Goal: Information Seeking & Learning: Learn about a topic

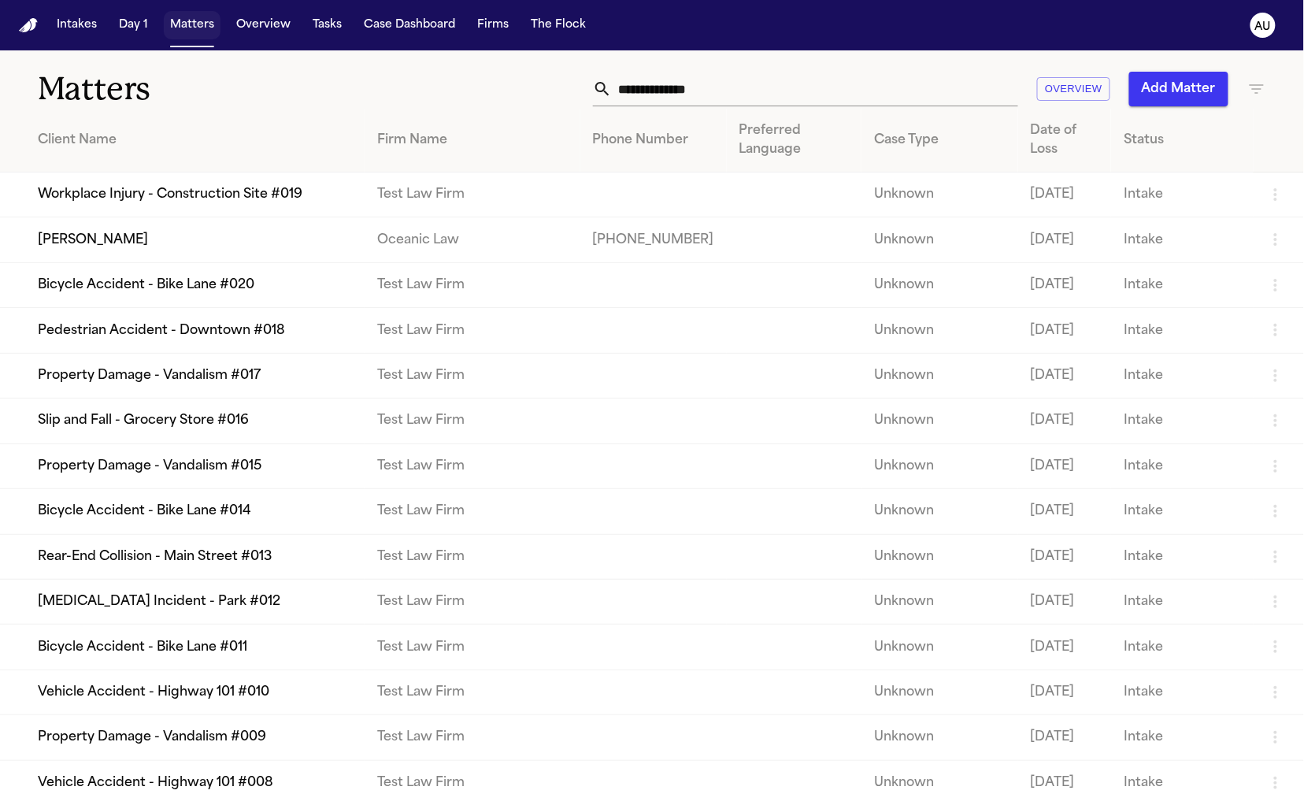
click at [248, 31] on button "Overview" at bounding box center [263, 25] width 67 height 28
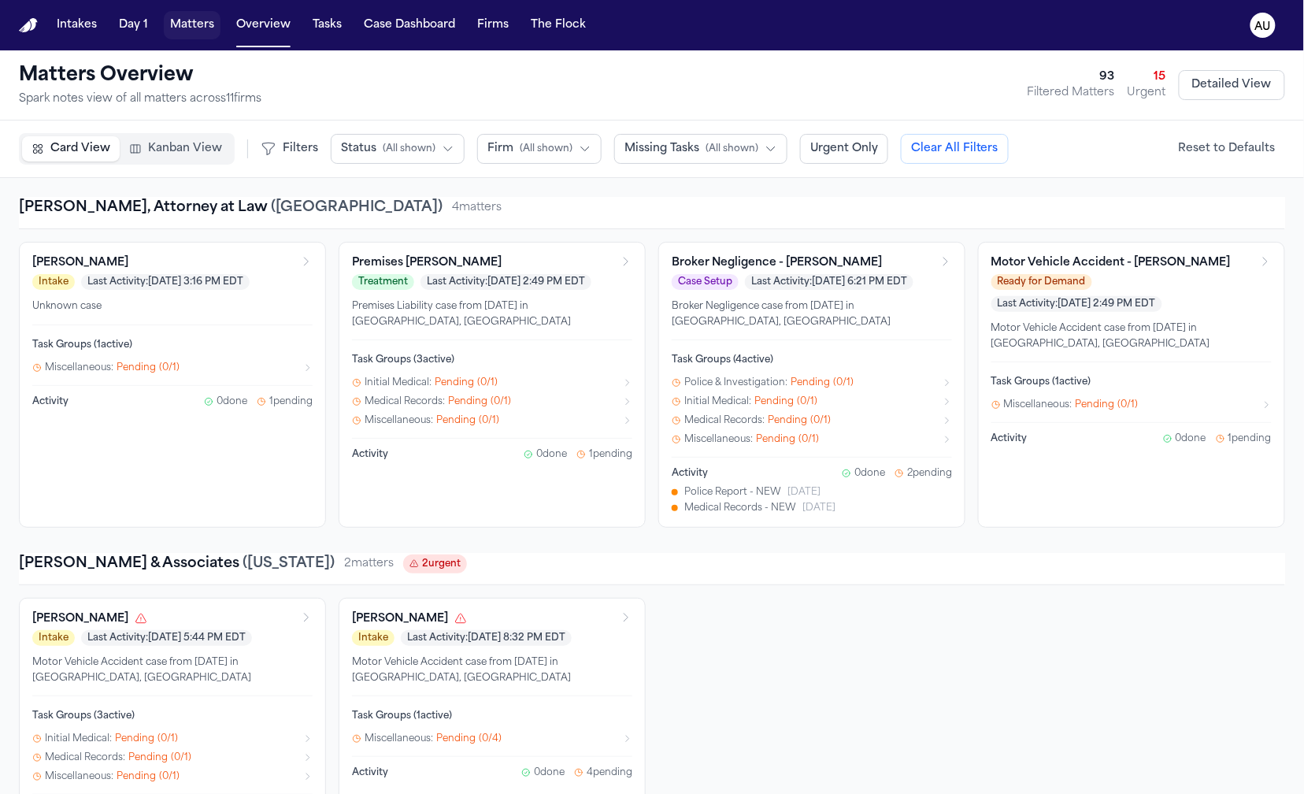
click at [198, 31] on button "Matters" at bounding box center [192, 25] width 57 height 28
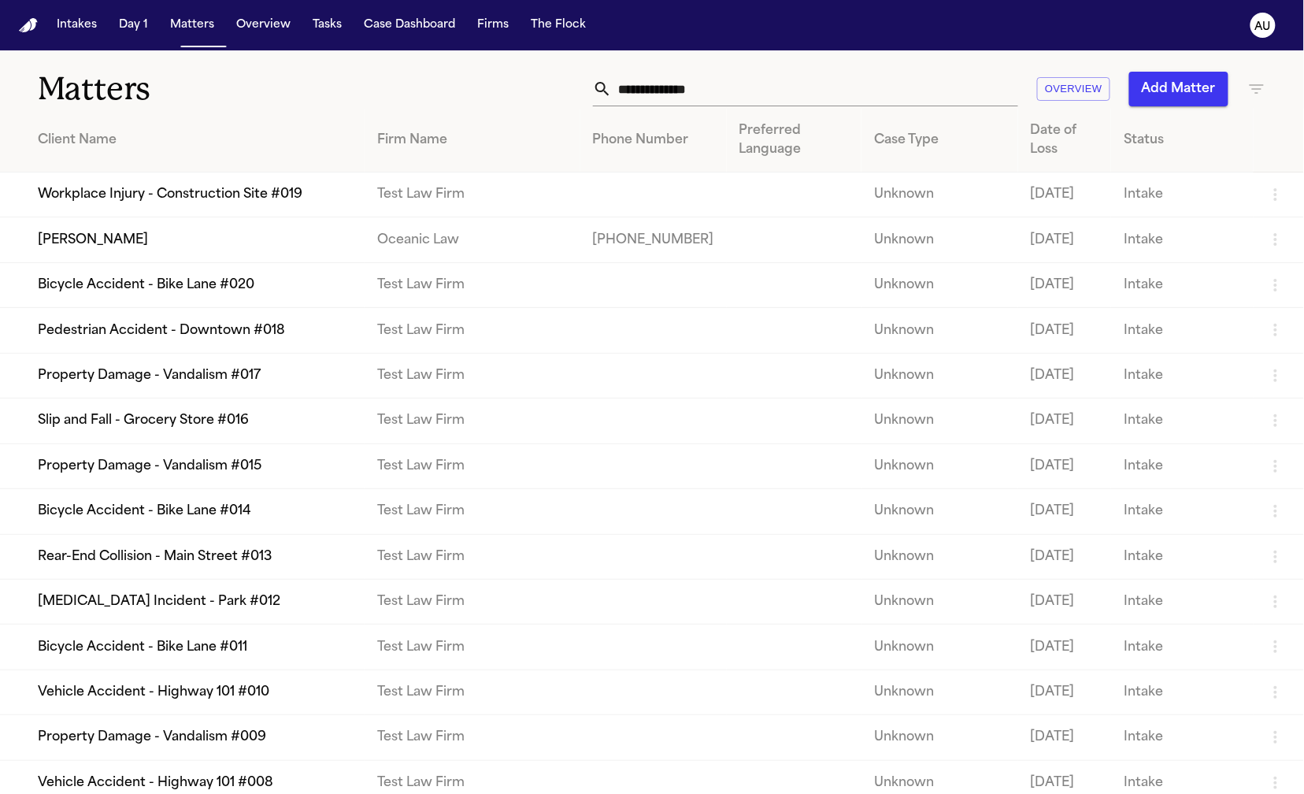
click at [1273, 30] on icon "AU" at bounding box center [1262, 25] width 25 height 25
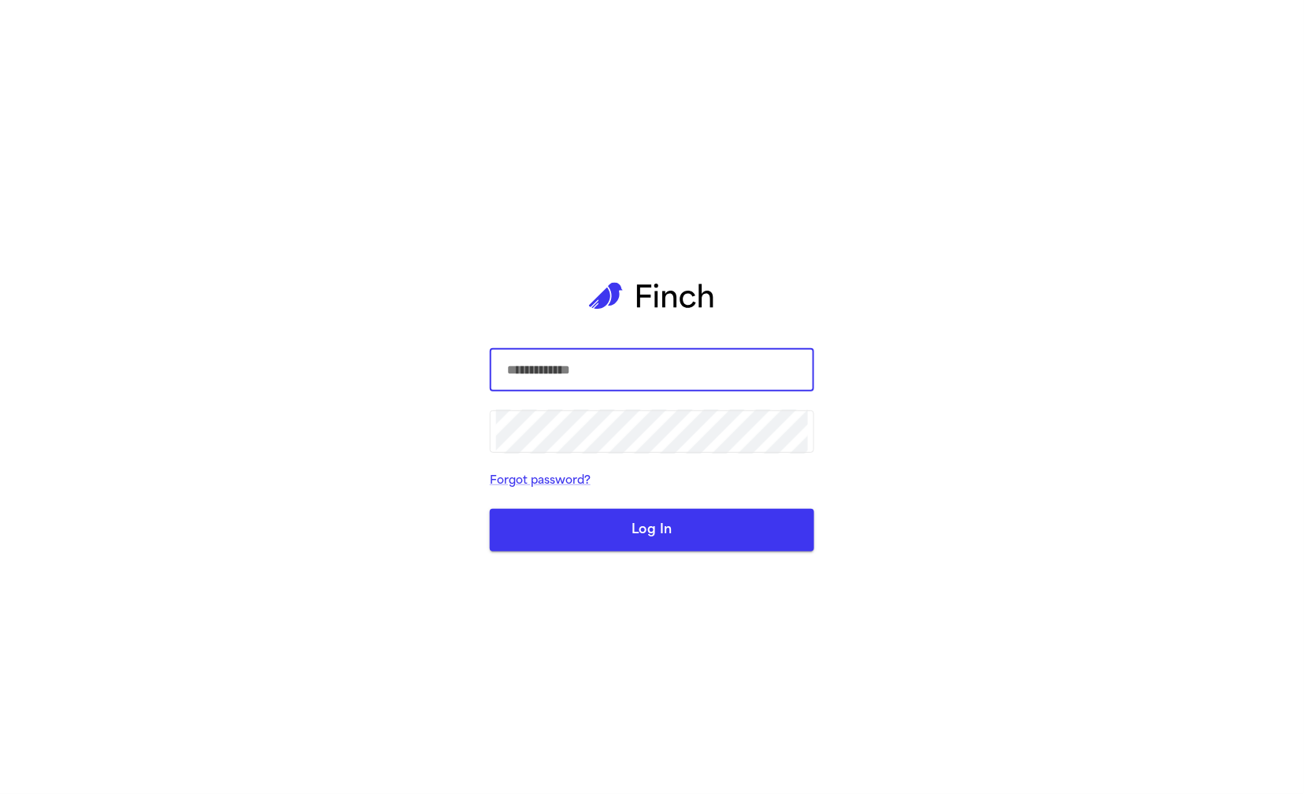
type input "**********"
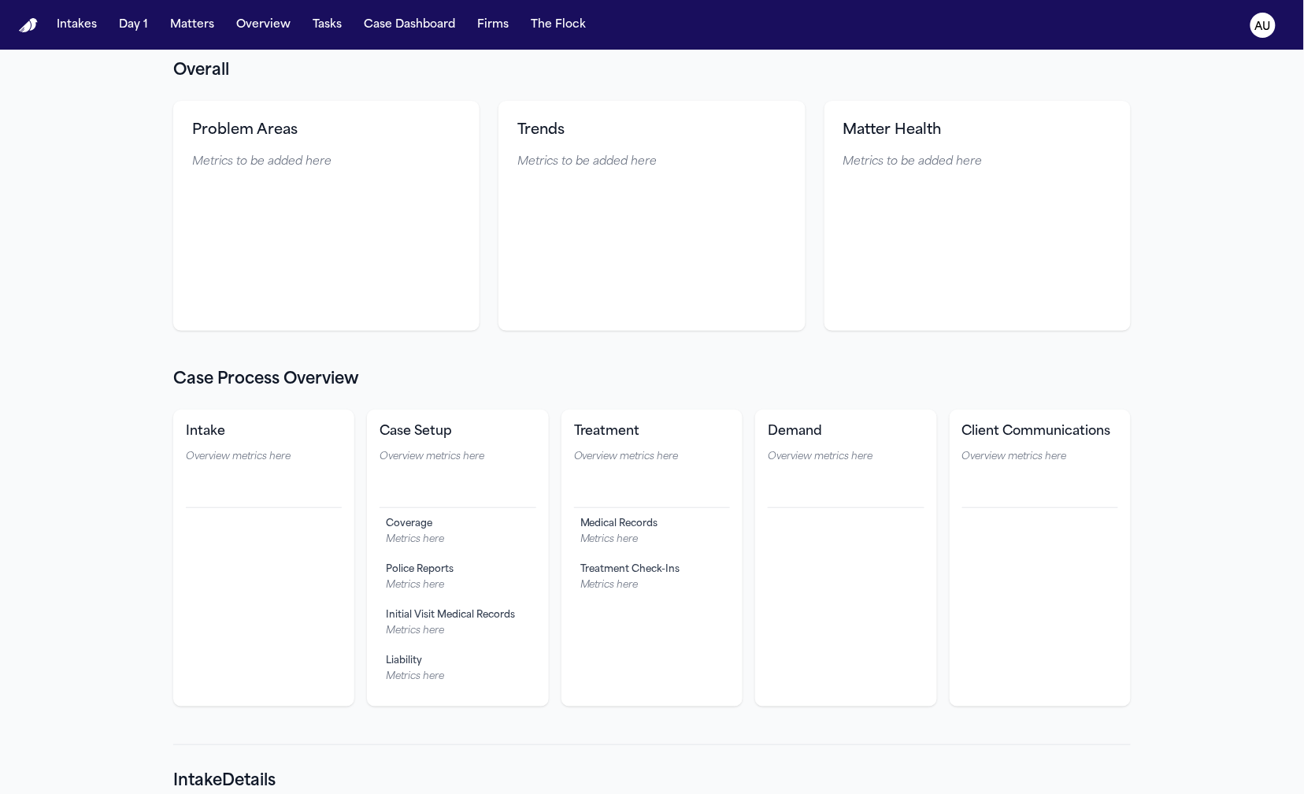
scroll to position [113, 0]
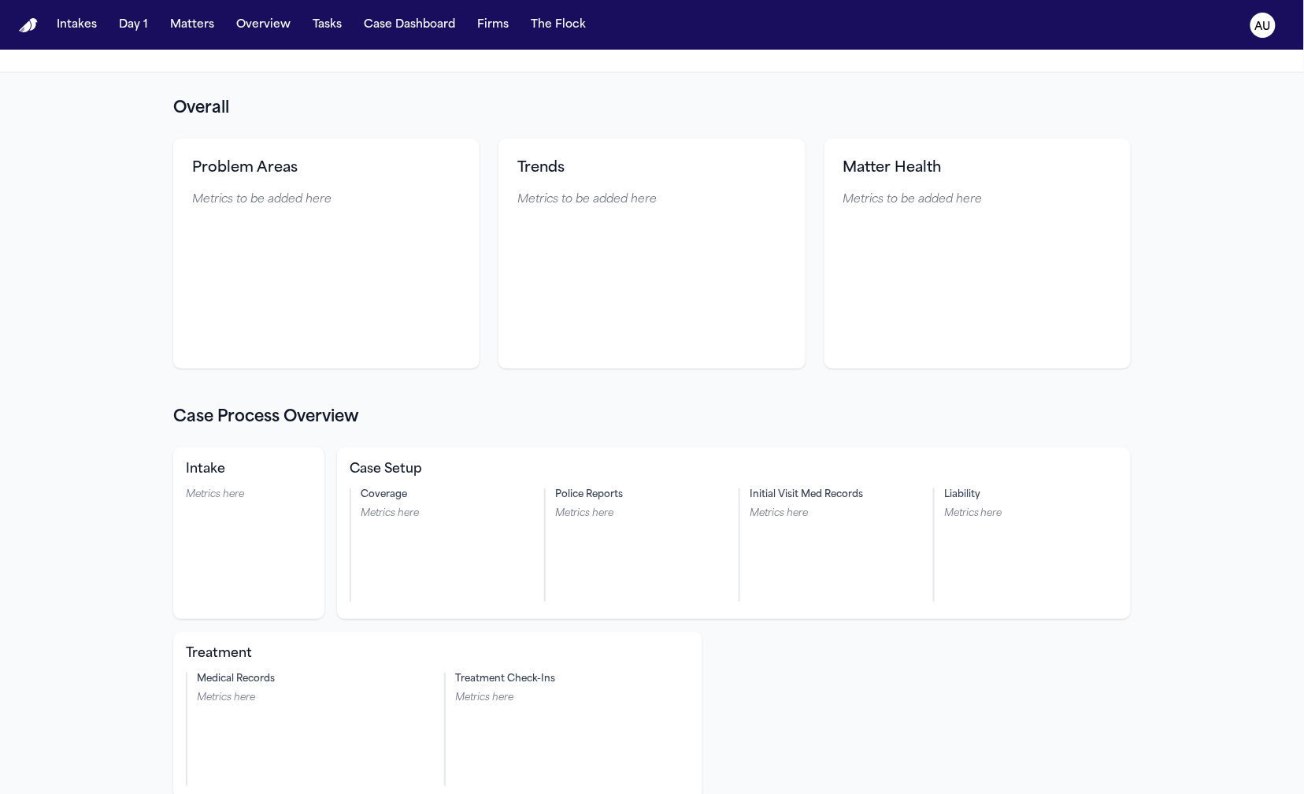
scroll to position [0, 0]
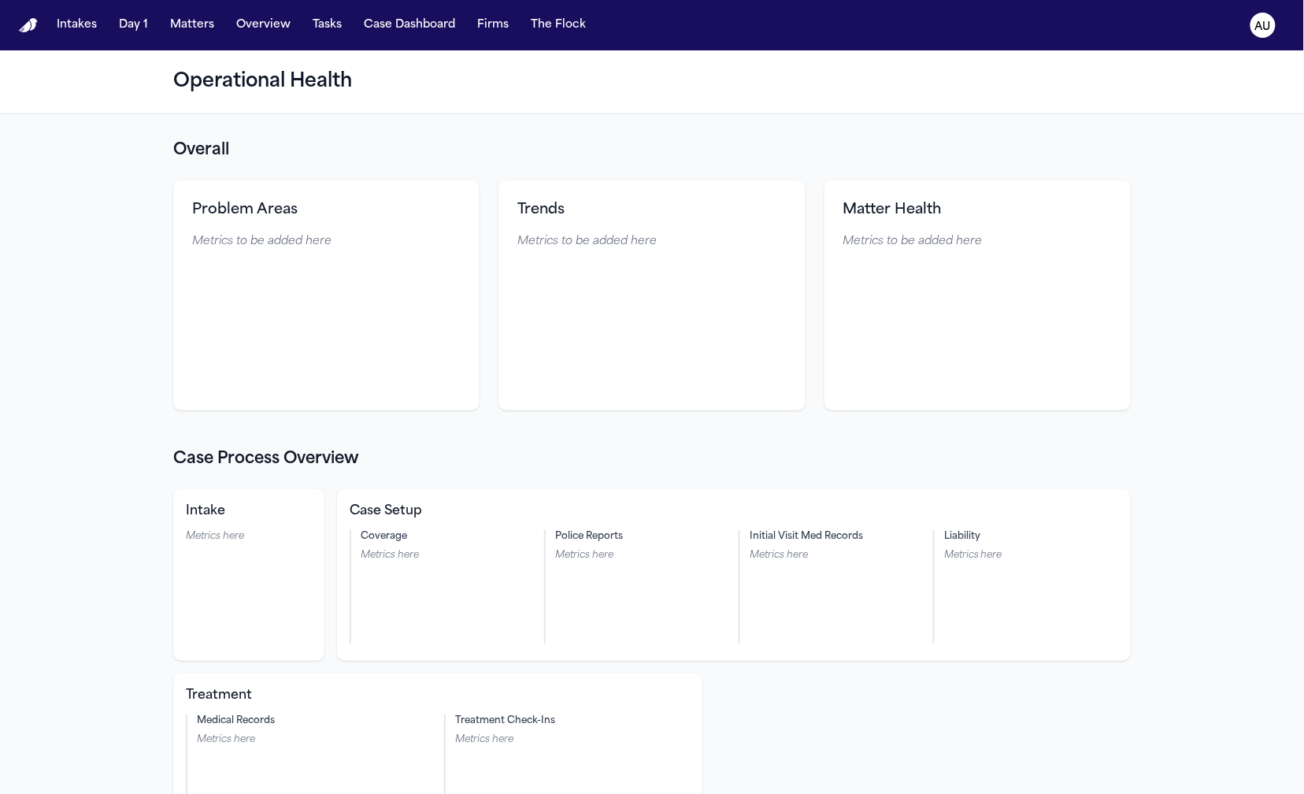
click at [537, 448] on h2 "Case Process Overview" at bounding box center [651, 459] width 957 height 22
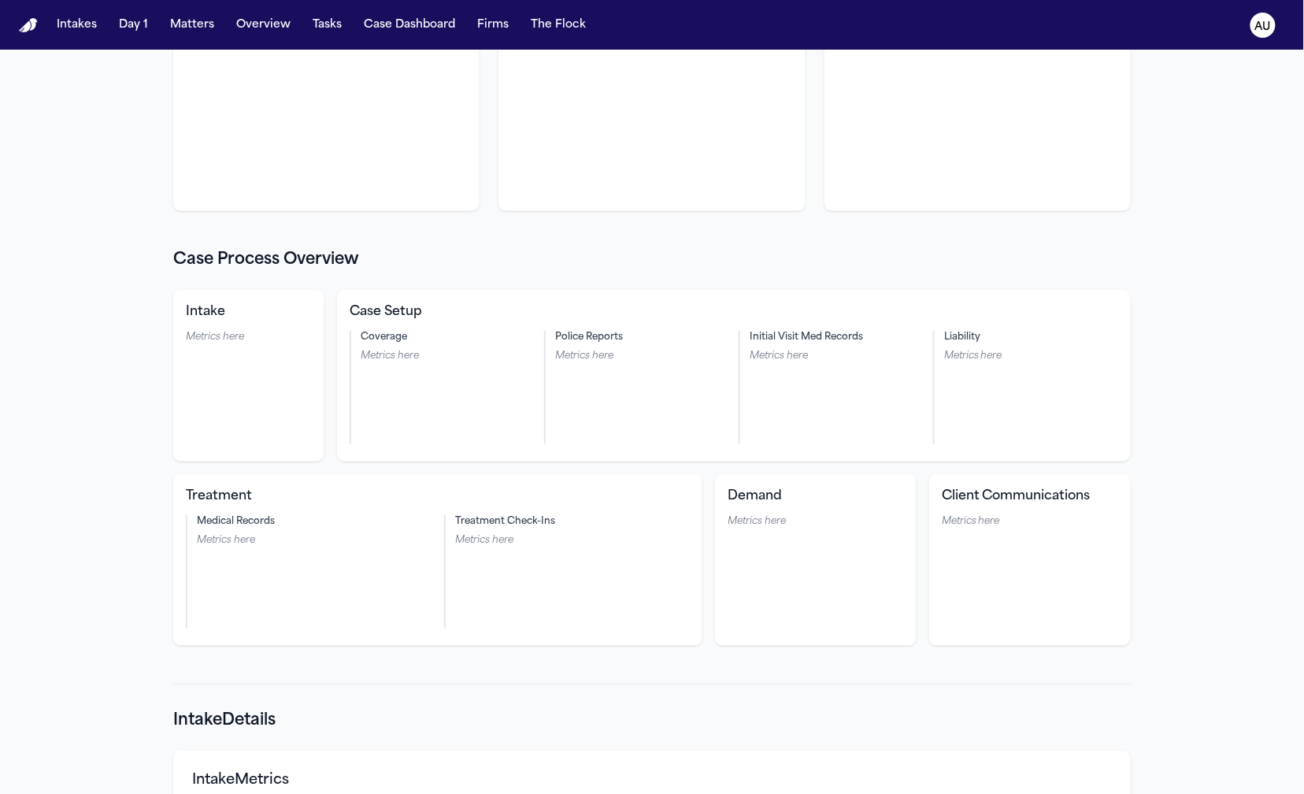
scroll to position [491, 0]
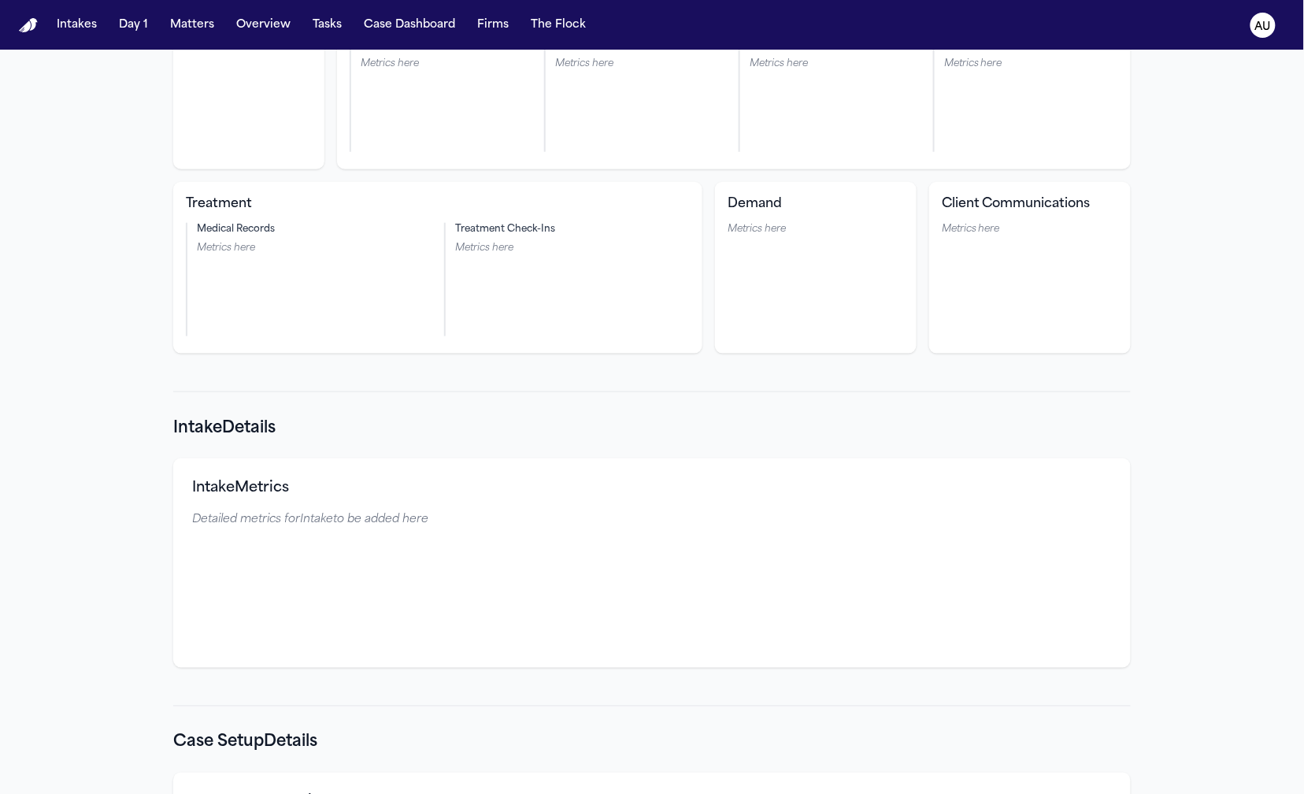
click at [490, 397] on div "Intake Details Intake Metrics Detailed metrics for Intake to be added here" at bounding box center [651, 529] width 957 height 276
drag, startPoint x: 431, startPoint y: 399, endPoint x: 406, endPoint y: 400, distance: 25.2
click at [406, 400] on div "Intake Details Intake Metrics Detailed metrics for Intake to be added here" at bounding box center [651, 529] width 957 height 276
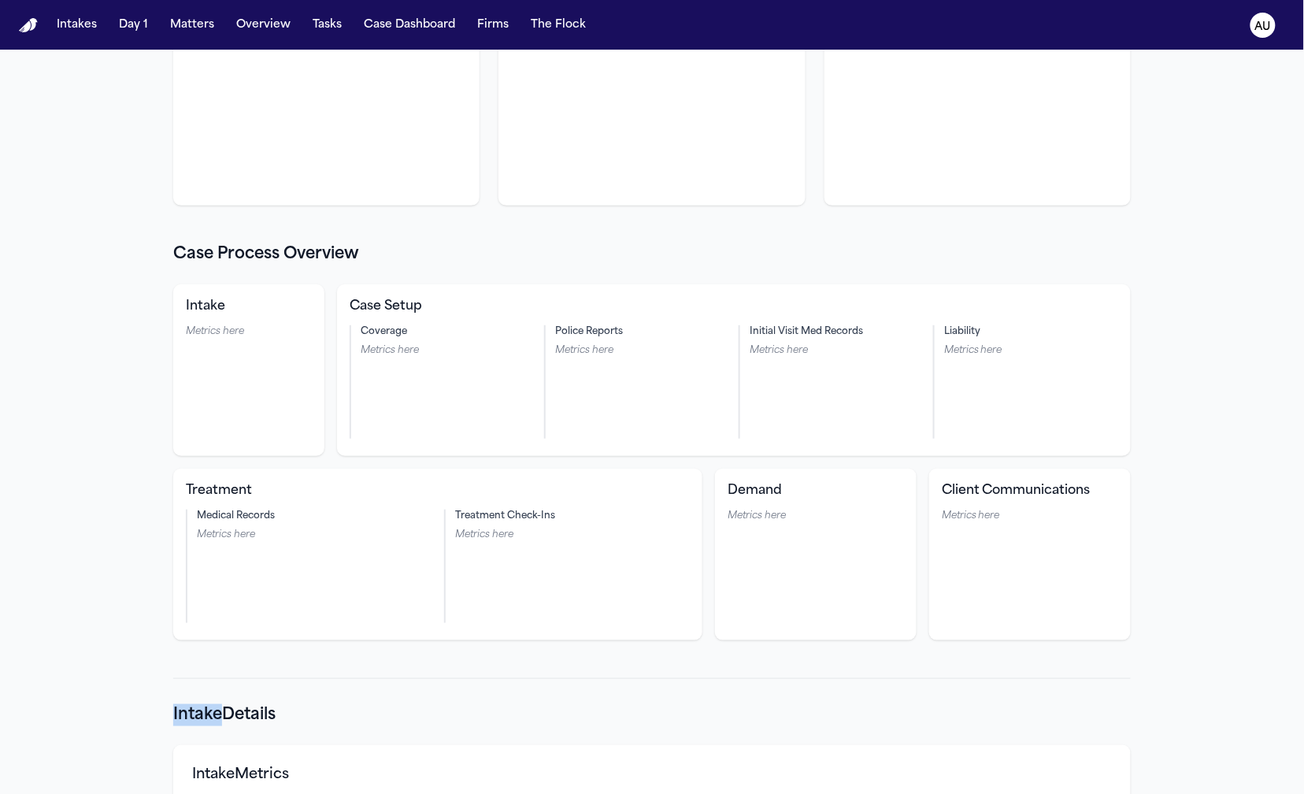
scroll to position [0, 0]
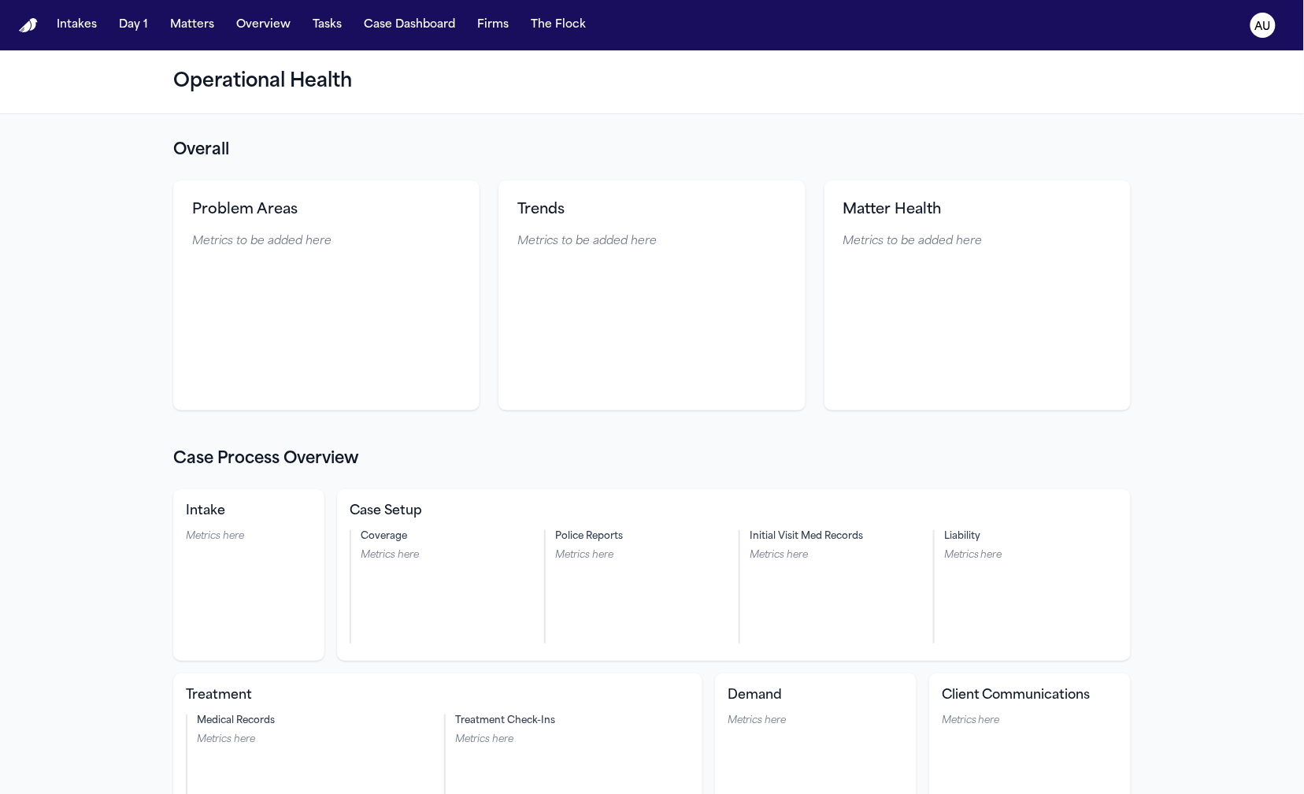
click at [801, 149] on h2 "Overall" at bounding box center [651, 150] width 957 height 22
click at [798, 142] on h2 "Overall" at bounding box center [651, 150] width 957 height 22
click at [321, 482] on section "Case Process Overview Intake Metrics here Case Setup Coverage Metrics here Poli…" at bounding box center [651, 646] width 957 height 397
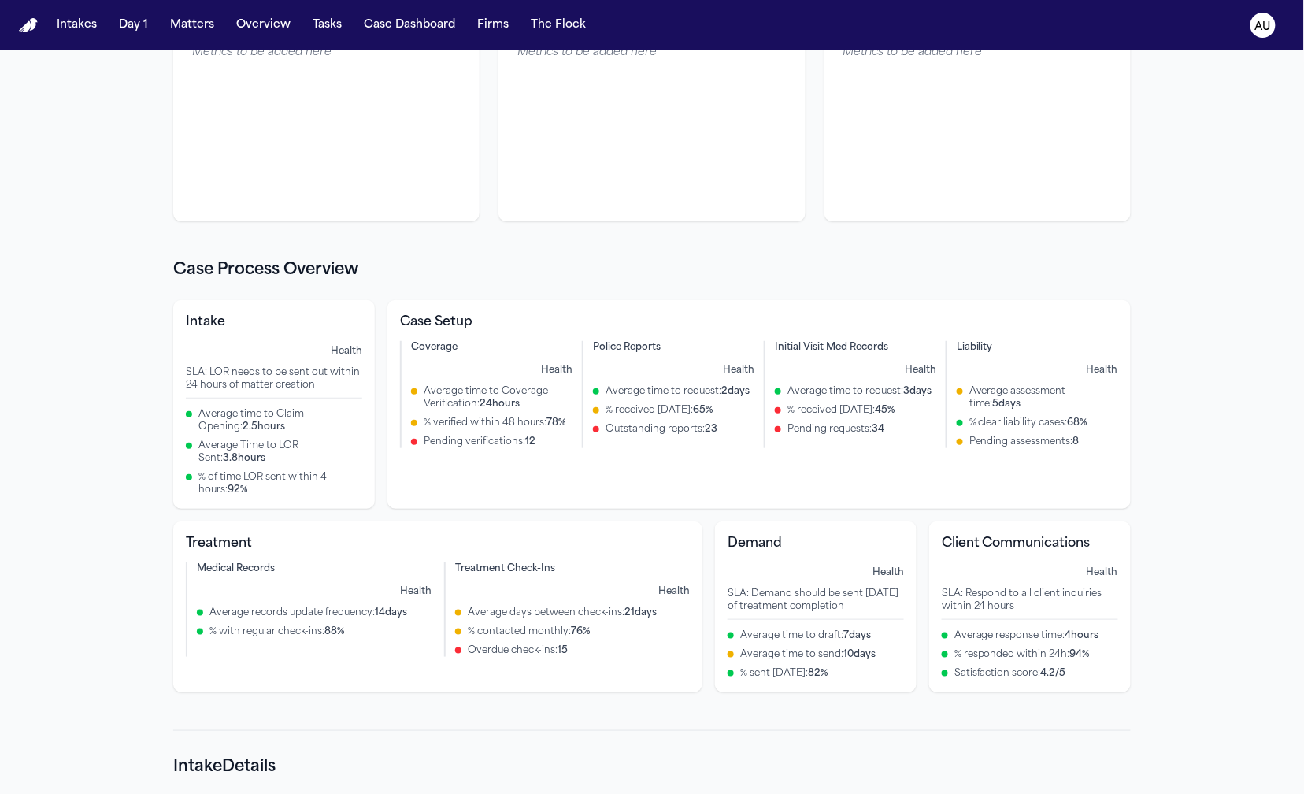
scroll to position [69, 0]
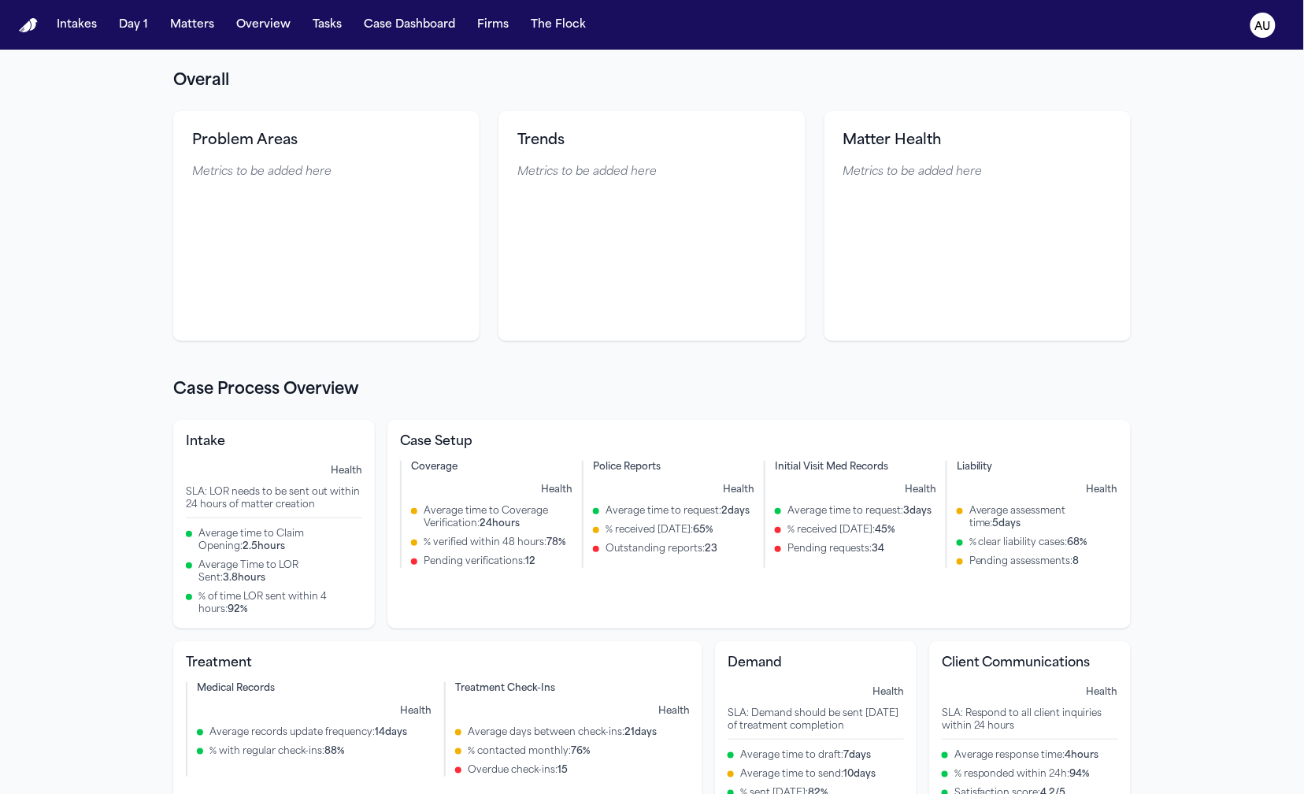
click at [731, 489] on span "Health" at bounding box center [738, 489] width 31 height 9
click at [705, 501] on div "Health Average time to request : 2 days % received within 30 days : 65 % Outsta…" at bounding box center [673, 532] width 161 height 107
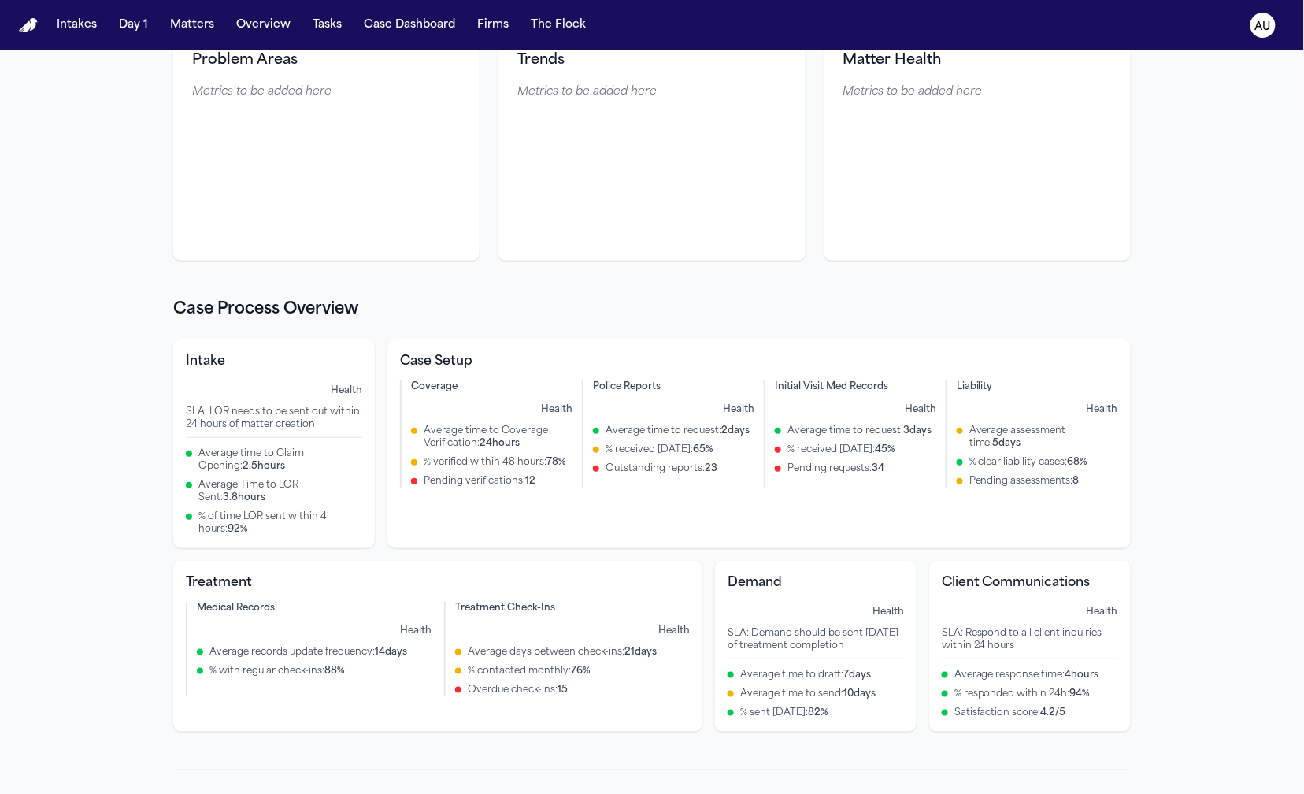
scroll to position [139, 0]
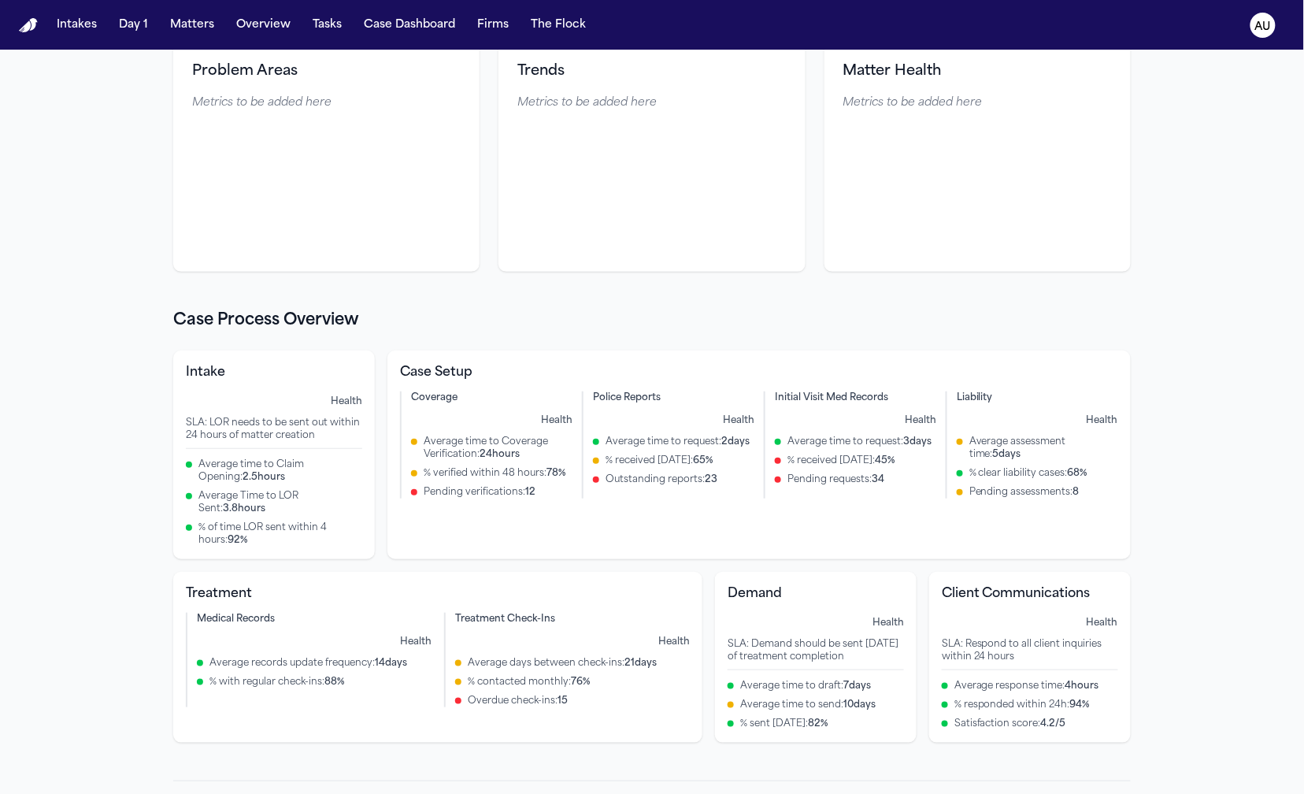
click at [593, 480] on div "Outstanding reports : 23" at bounding box center [673, 479] width 161 height 13
click at [593, 479] on div at bounding box center [596, 479] width 6 height 6
drag, startPoint x: 752, startPoint y: 324, endPoint x: 741, endPoint y: 329, distance: 12.0
click at [743, 325] on h2 "Case Process Overview" at bounding box center [651, 320] width 957 height 22
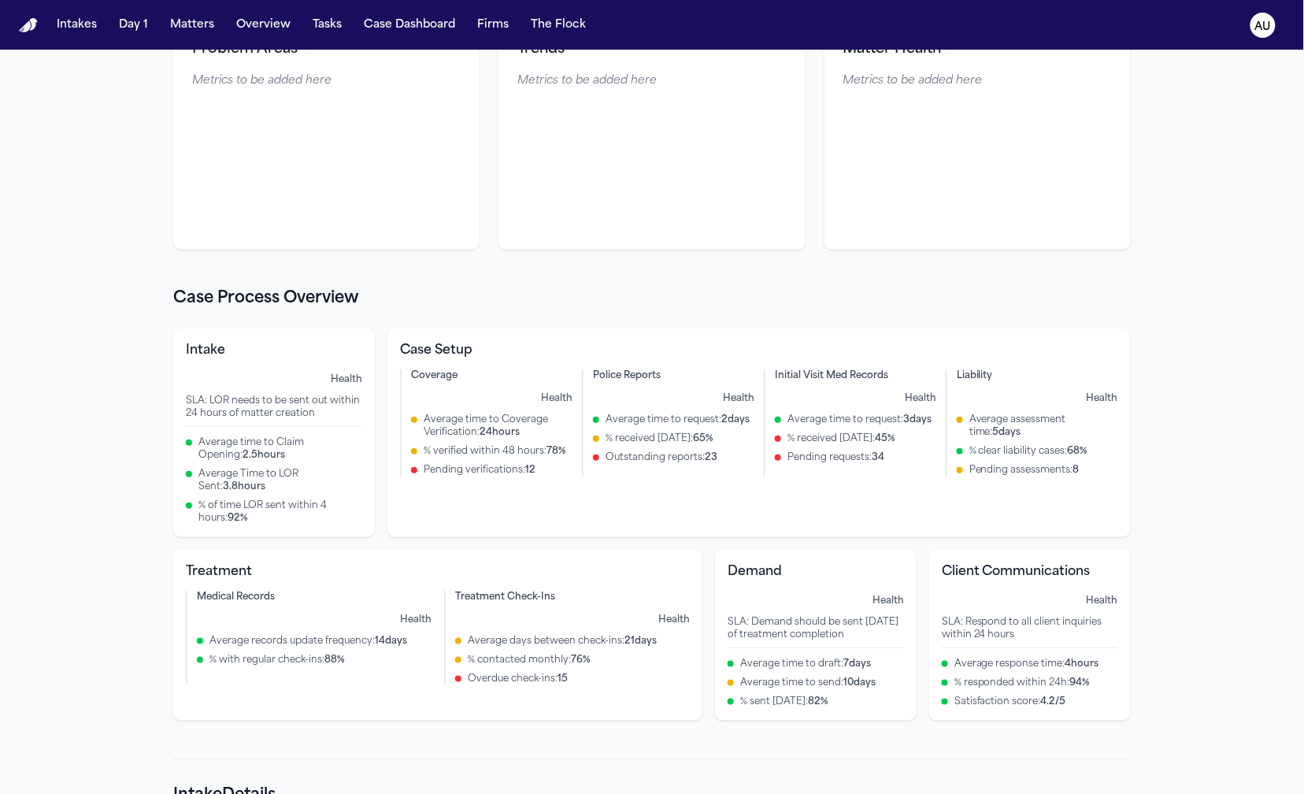
click at [305, 409] on p "SLA: LOR needs to be sent out within 24 hours of matter creation" at bounding box center [274, 406] width 176 height 25
click at [554, 322] on section "Case Process Overview Intake Health SLA: LOR needs to be sent out within 24 hou…" at bounding box center [651, 503] width 957 height 433
drag, startPoint x: 766, startPoint y: 298, endPoint x: 923, endPoint y: 161, distance: 208.1
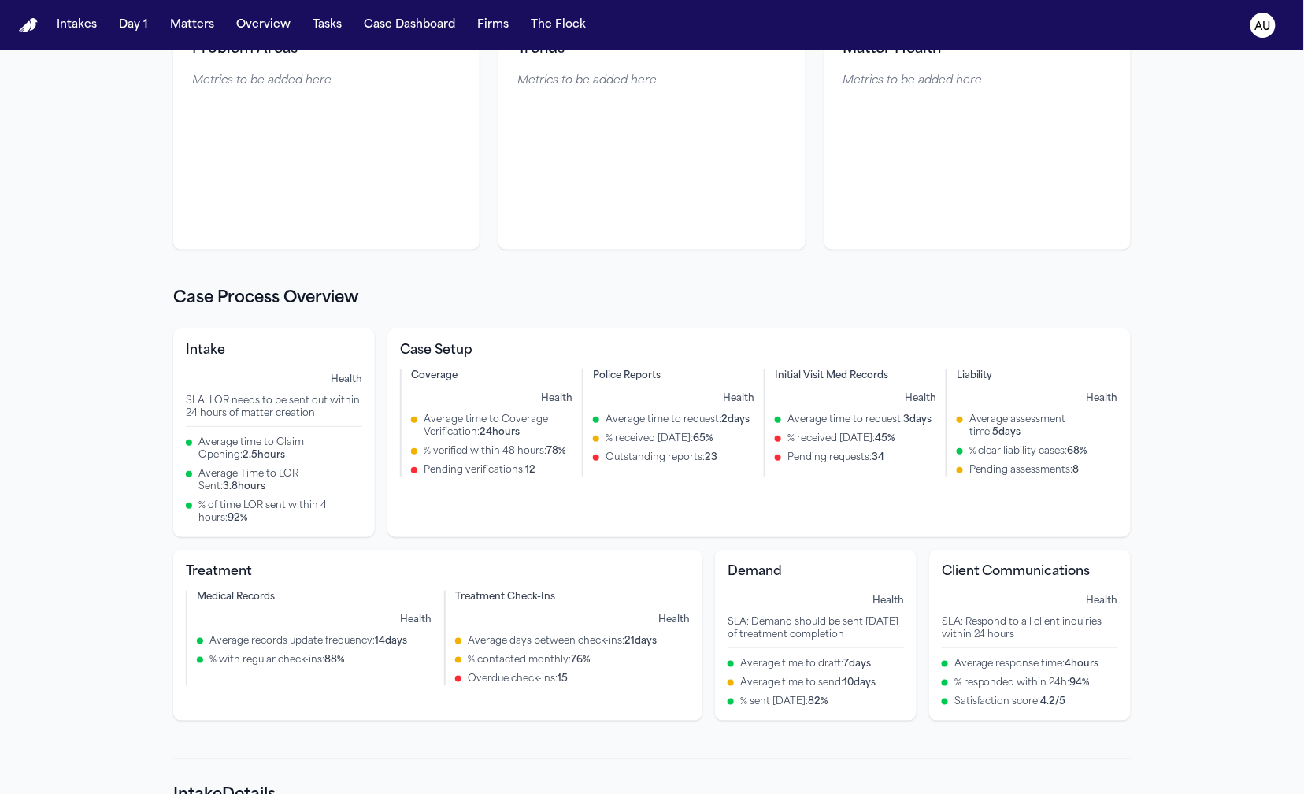
click at [765, 298] on h2 "Case Process Overview" at bounding box center [651, 298] width 957 height 22
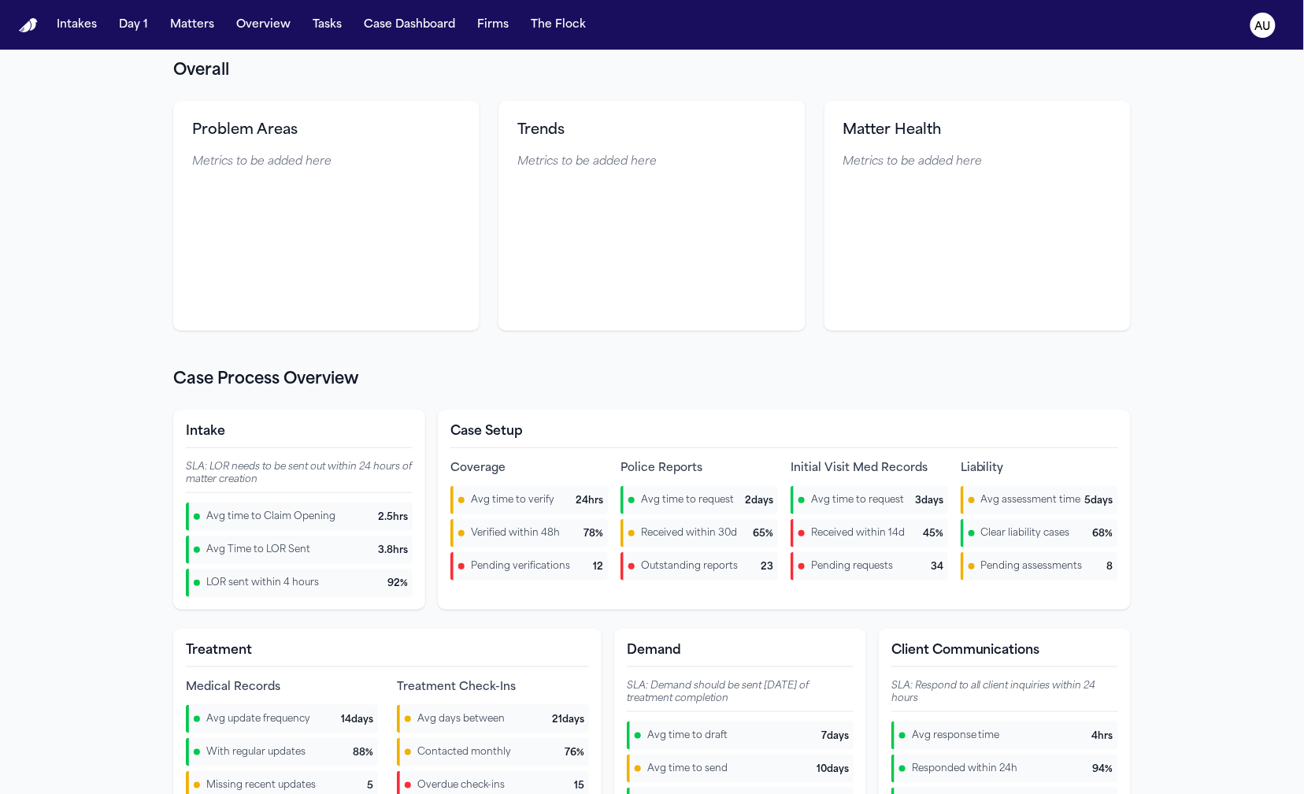
scroll to position [159, 0]
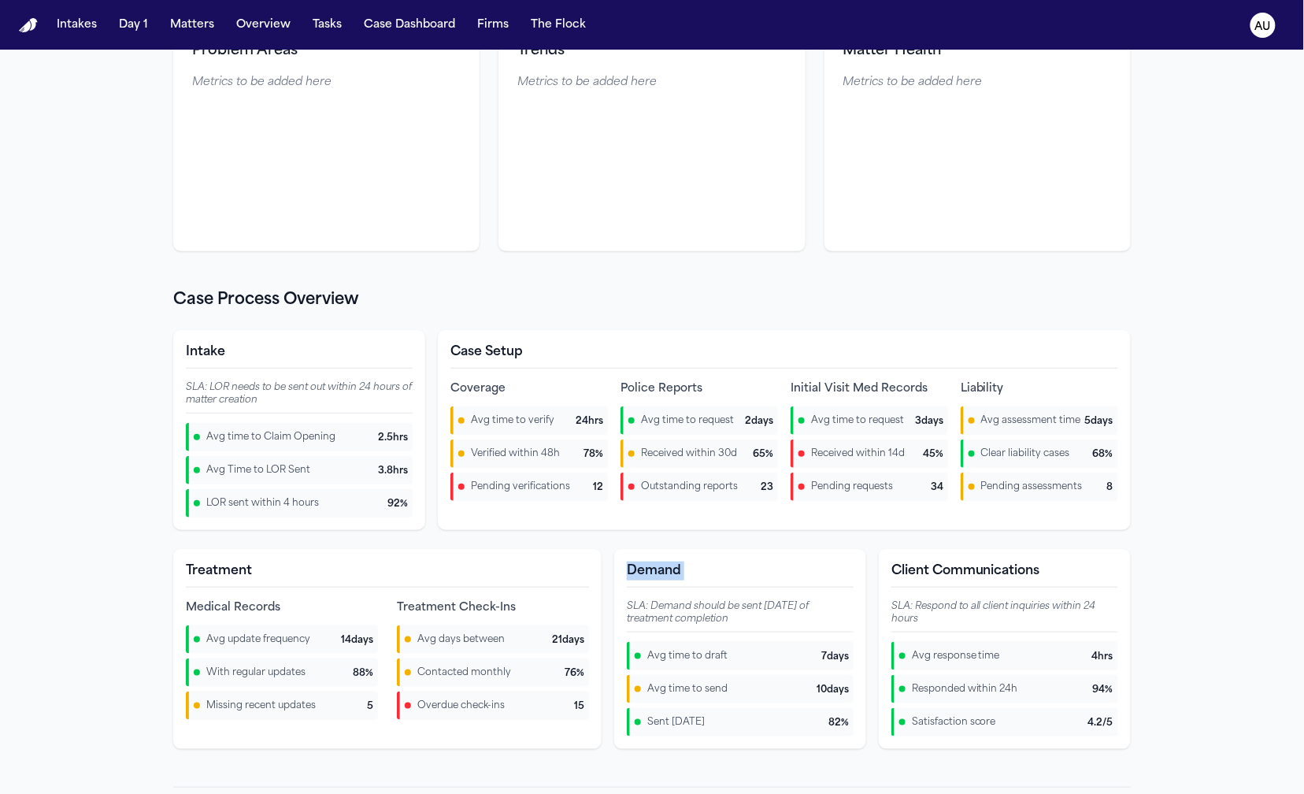
click at [845, 535] on div "Intake SLA: LOR needs to be sent out within 24 hours of matter creation Avg tim…" at bounding box center [651, 539] width 957 height 419
click at [850, 537] on div "Intake SLA: LOR needs to be sent out within 24 hours of matter creation Avg tim…" at bounding box center [651, 539] width 957 height 419
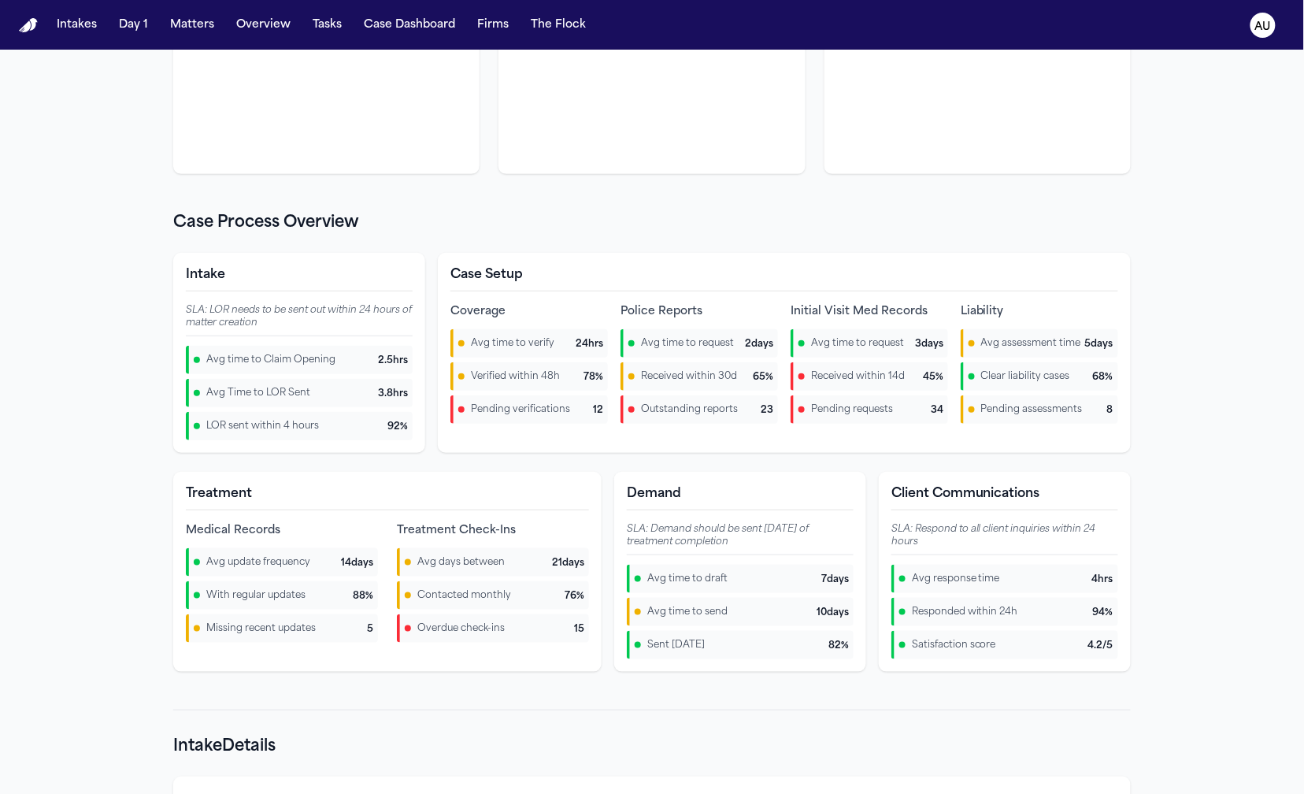
scroll to position [20, 0]
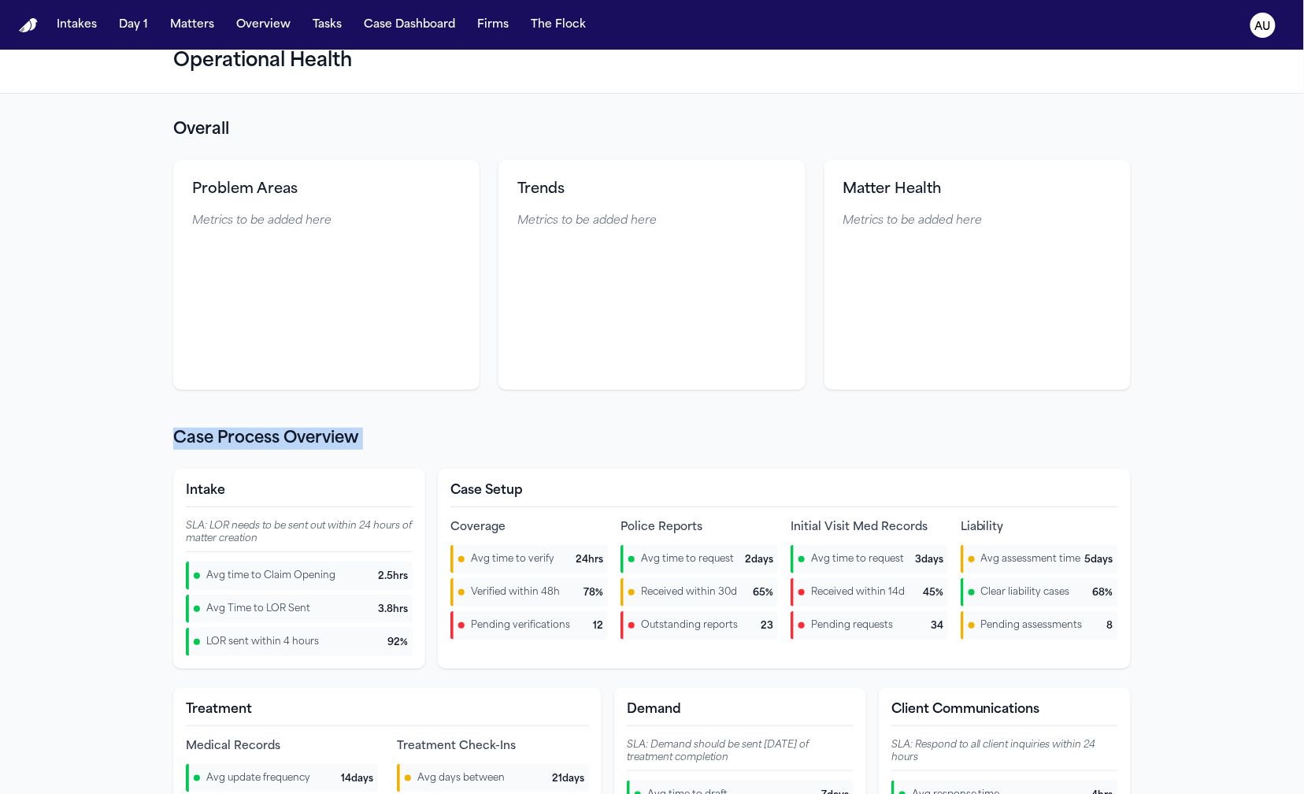
click at [458, 557] on div at bounding box center [461, 559] width 6 height 6
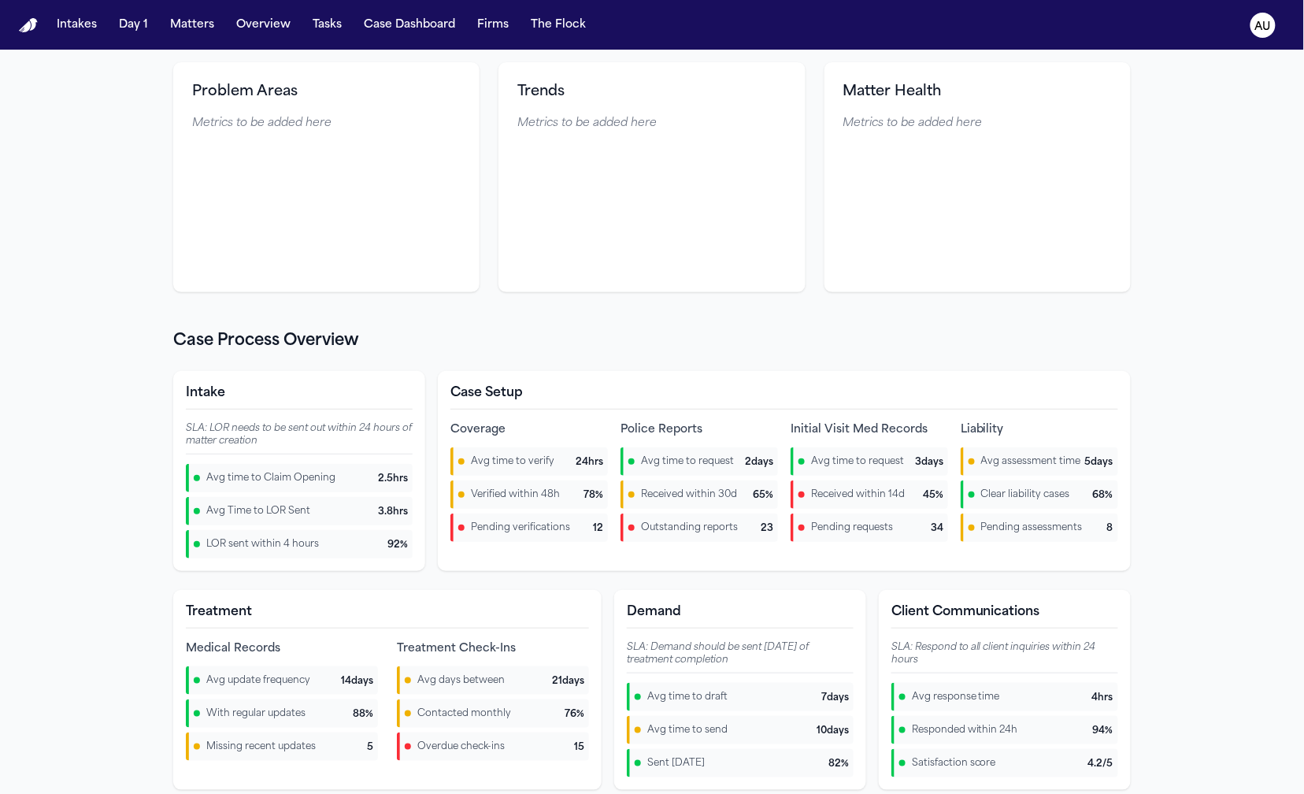
scroll to position [129, 0]
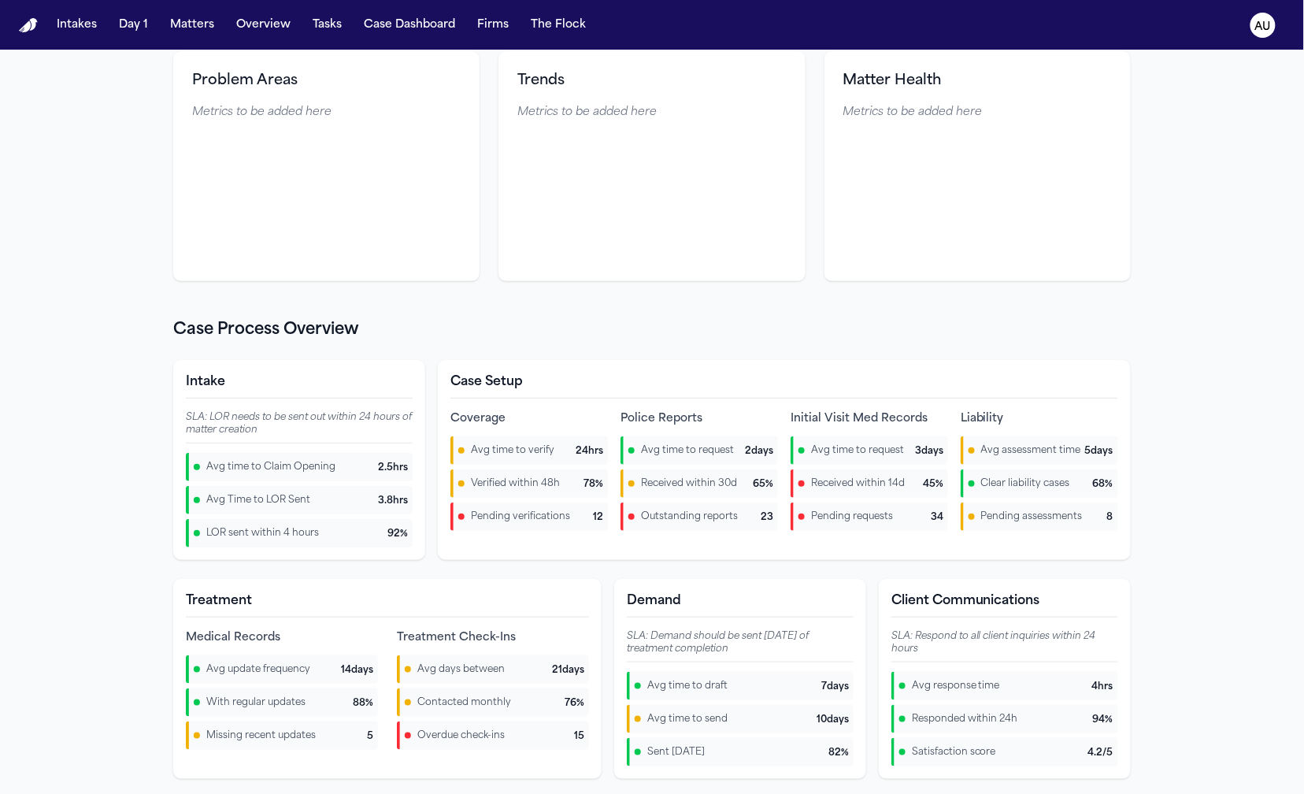
click at [398, 326] on h2 "Case Process Overview" at bounding box center [651, 330] width 957 height 22
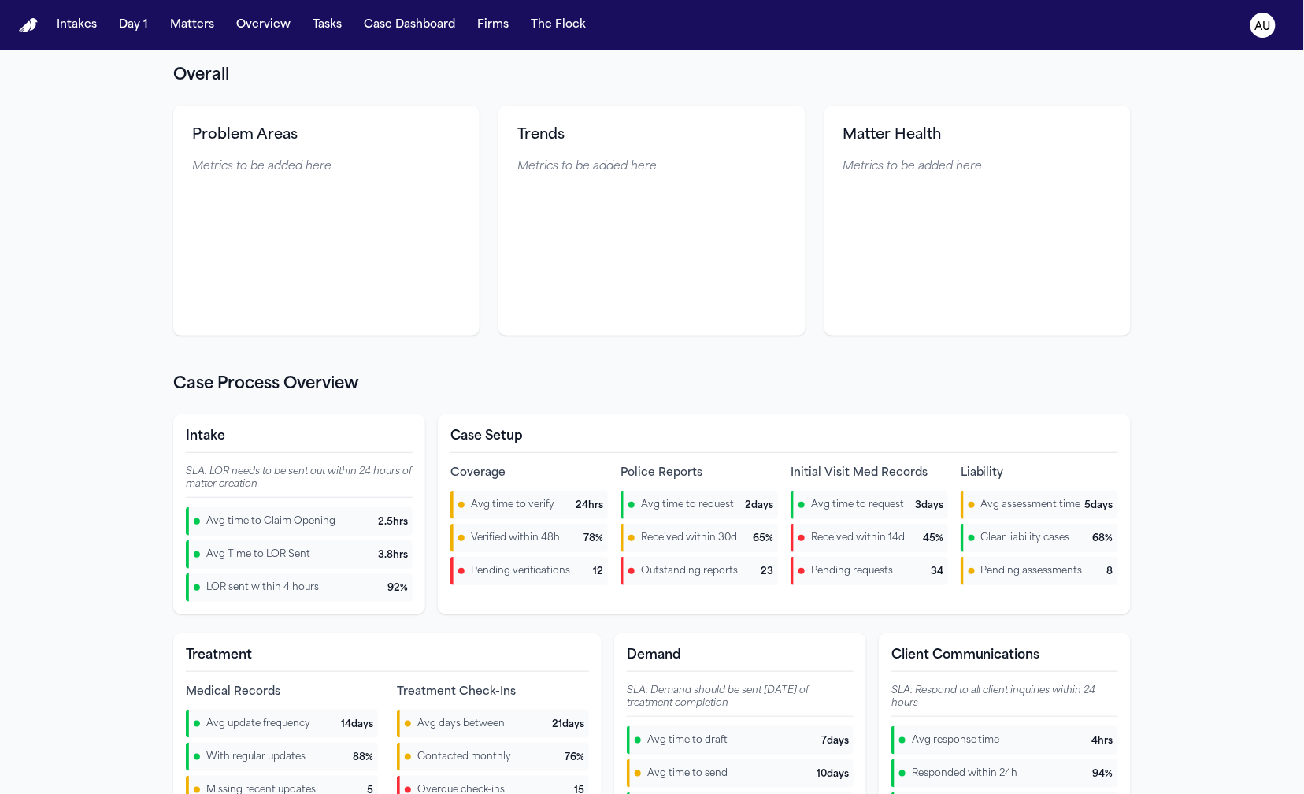
scroll to position [52, 0]
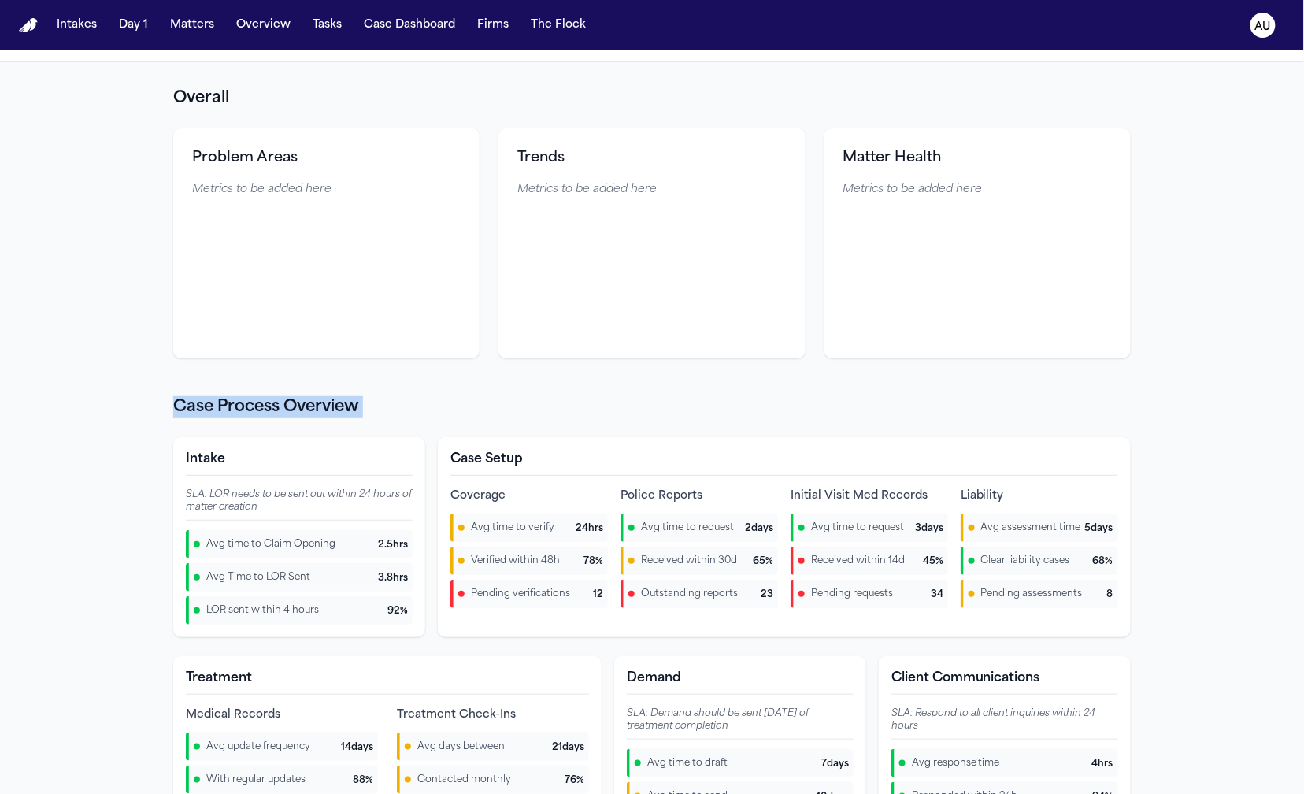
click at [753, 407] on h2 "Case Process Overview" at bounding box center [651, 407] width 957 height 22
click at [750, 396] on h2 "Case Process Overview" at bounding box center [651, 407] width 957 height 22
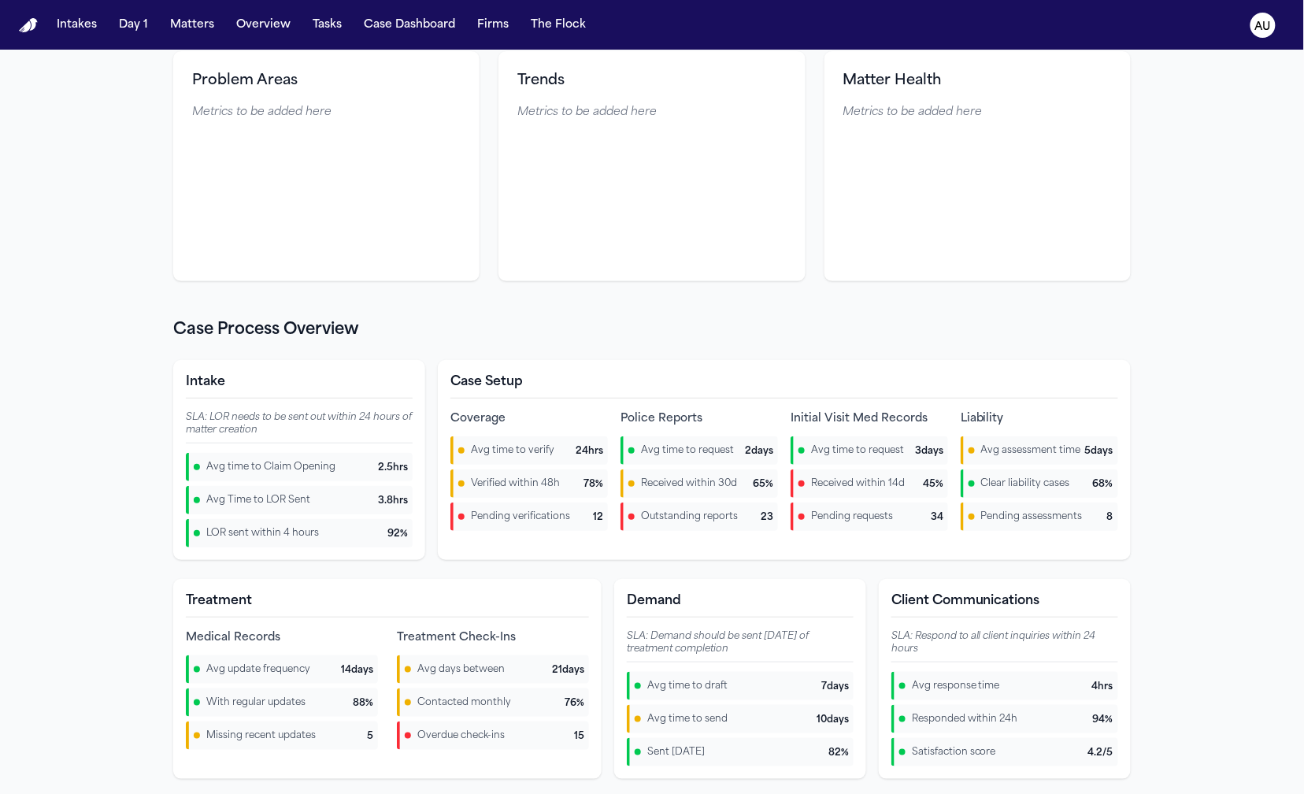
scroll to position [0, 0]
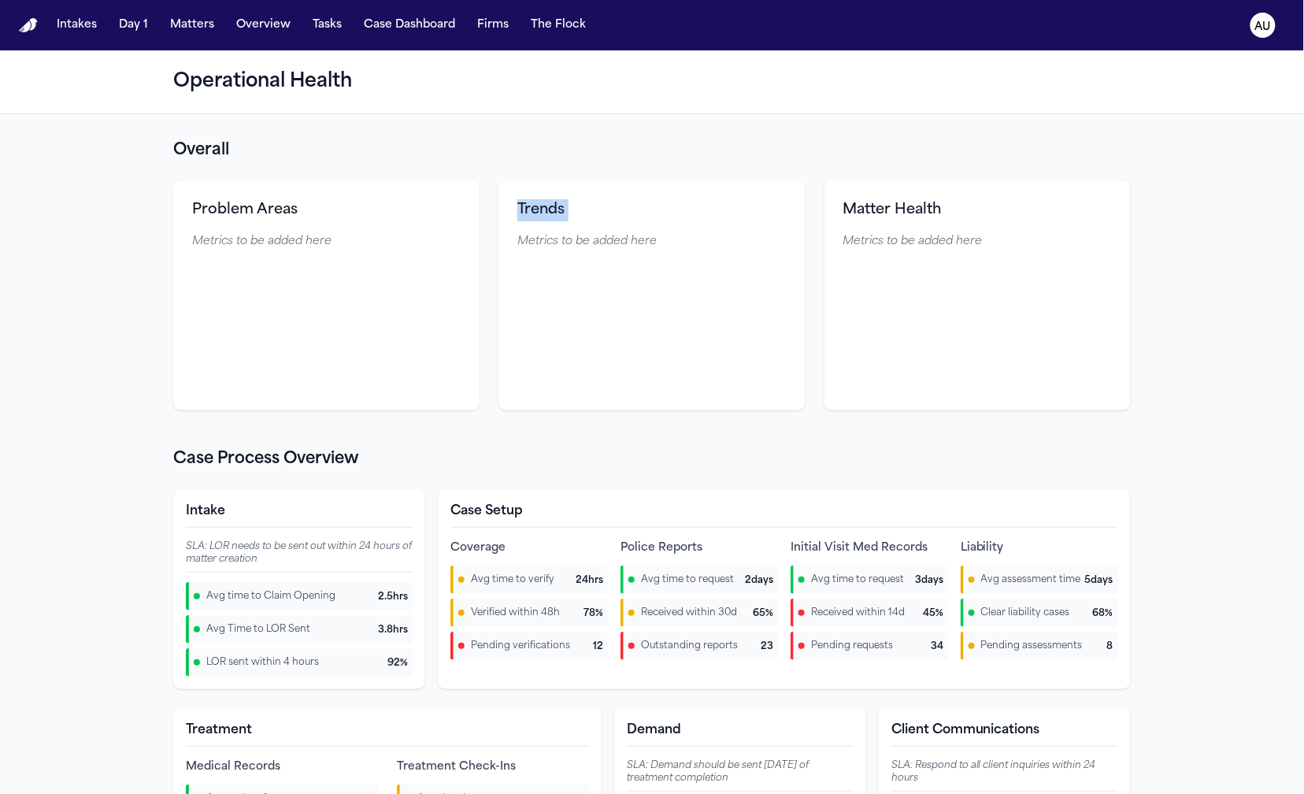
click at [490, 183] on div "Problem Areas Metrics to be added here Trends Metrics to be added here Matter H…" at bounding box center [651, 295] width 957 height 230
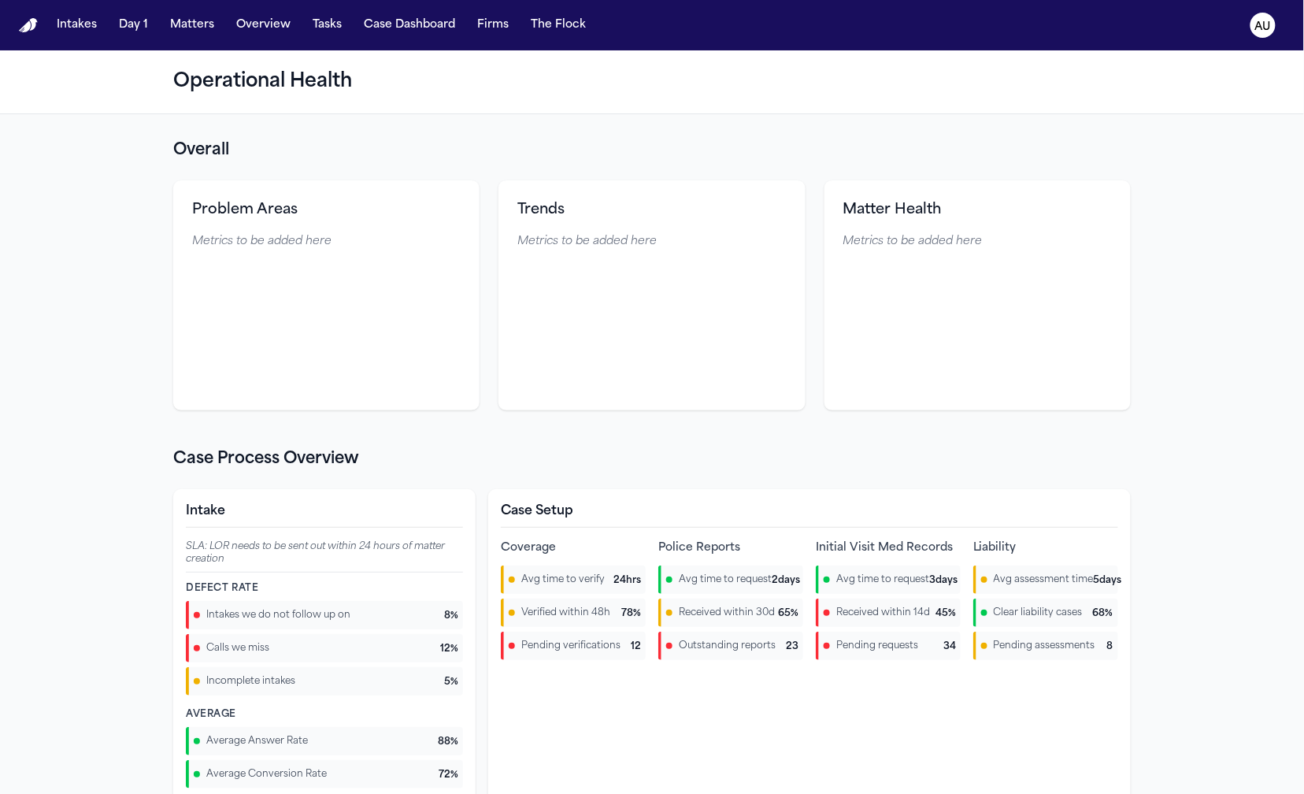
scroll to position [129, 0]
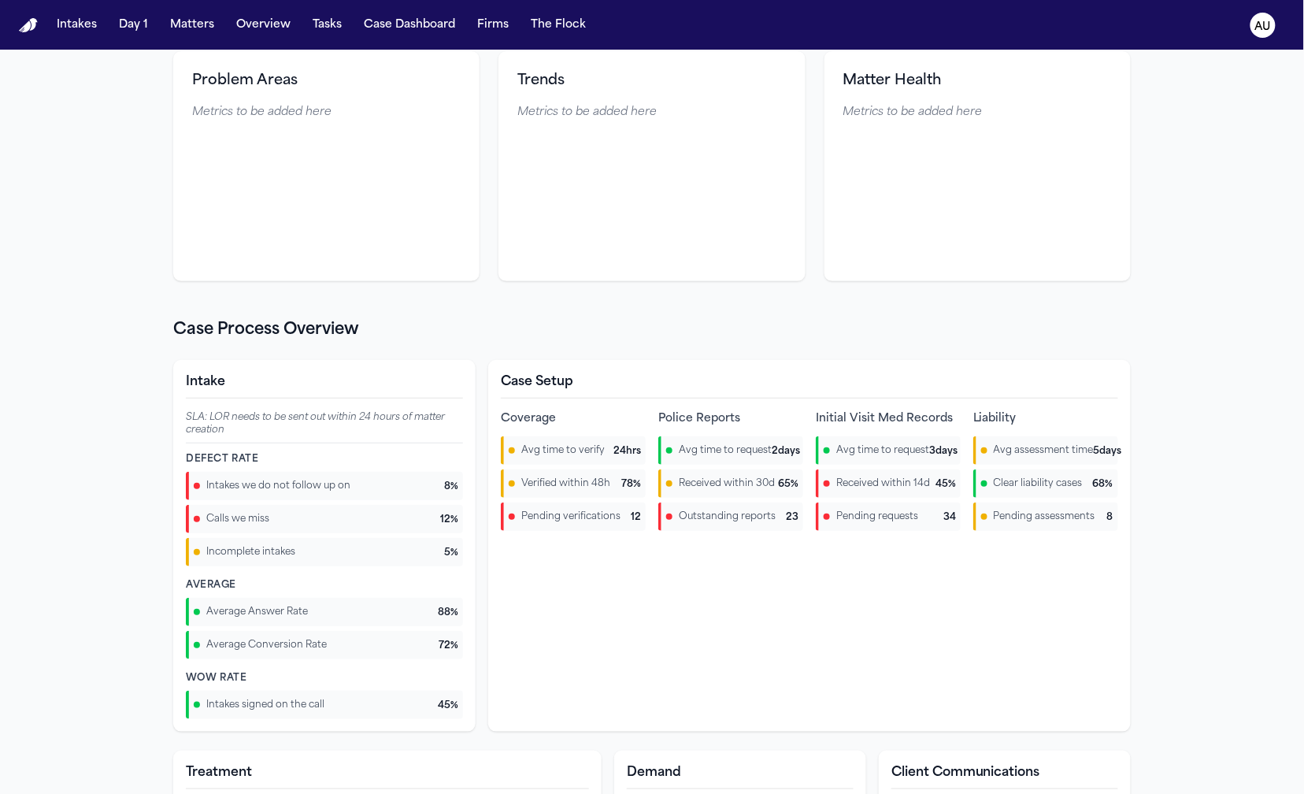
click at [291, 618] on span "Average Answer Rate" at bounding box center [257, 611] width 102 height 13
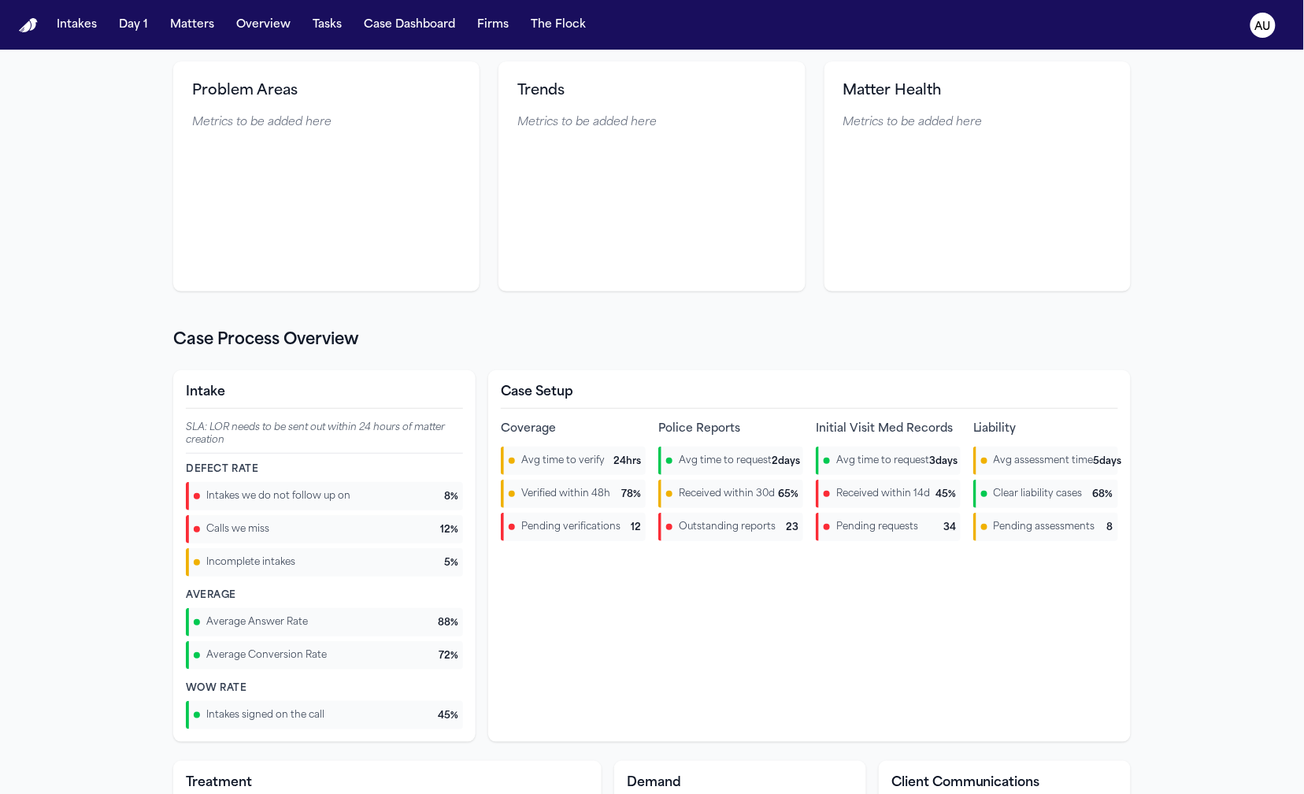
click at [335, 584] on div "Intake SLA: LOR needs to be sent out within 24 hours of matter creation Defect …" at bounding box center [324, 556] width 302 height 372
click at [313, 583] on div "Intake SLA: LOR needs to be sent out within 24 hours of matter creation Defect …" at bounding box center [324, 556] width 302 height 372
drag, startPoint x: 464, startPoint y: 325, endPoint x: 886, endPoint y: 397, distance: 427.2
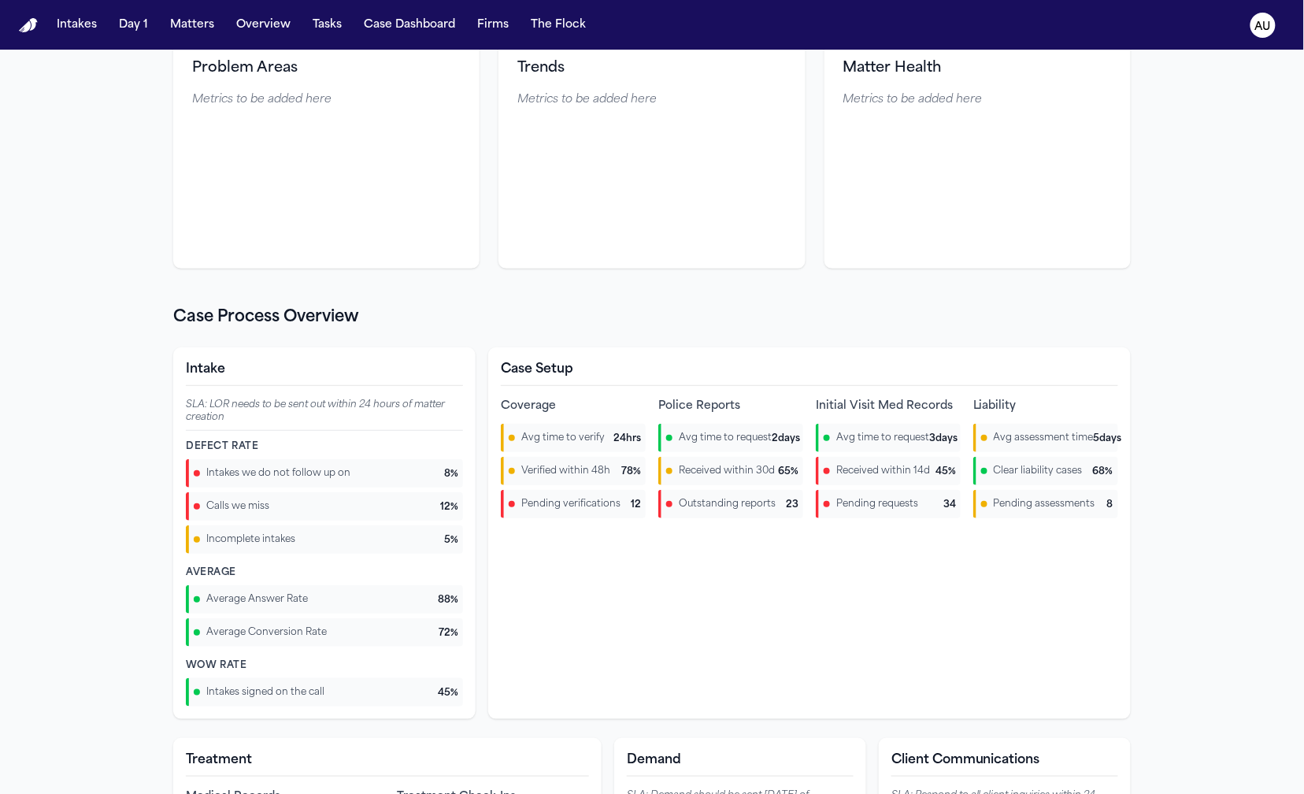
scroll to position [153, 0]
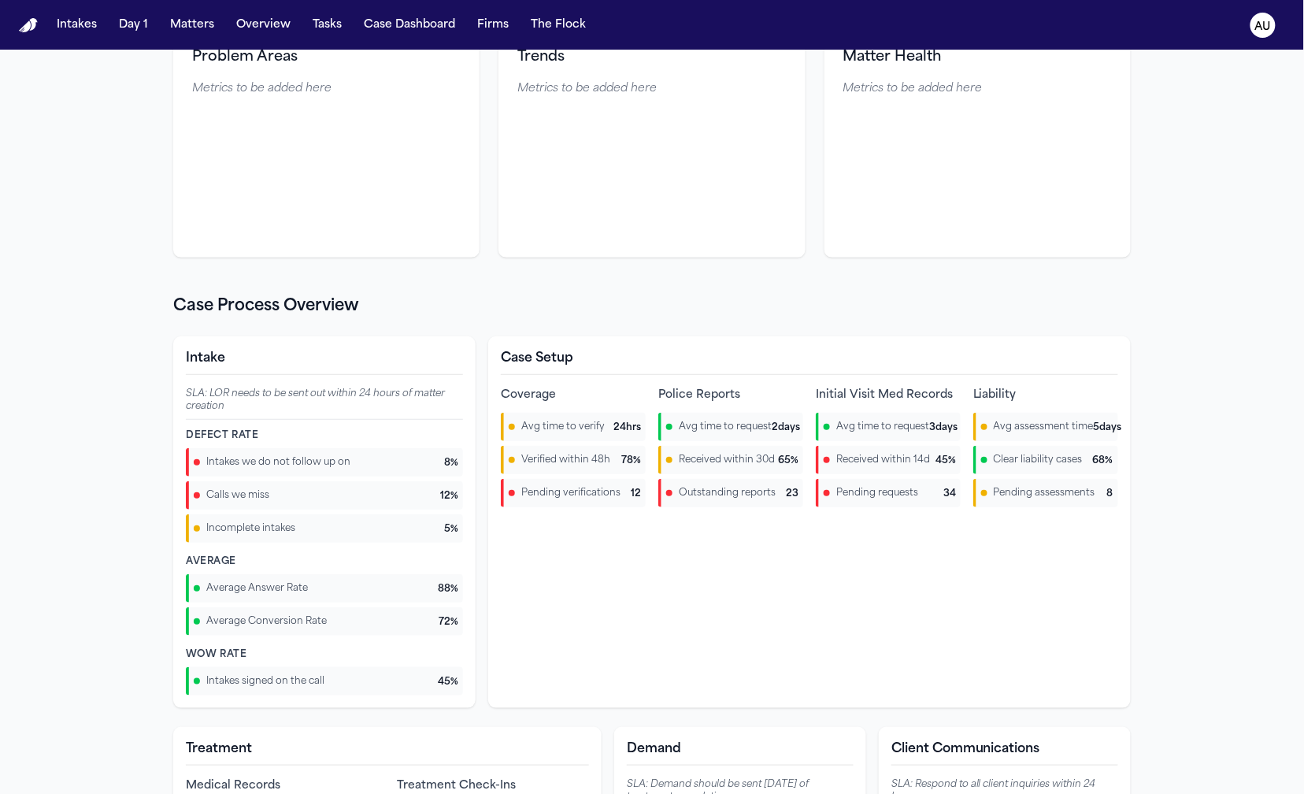
click at [596, 484] on div "Pending verifications 12" at bounding box center [573, 493] width 145 height 28
click at [553, 493] on span "Pending verifications" at bounding box center [570, 493] width 99 height 13
drag, startPoint x: 646, startPoint y: 283, endPoint x: 619, endPoint y: 301, distance: 33.0
click at [310, 490] on div "Calls we miss" at bounding box center [317, 495] width 246 height 13
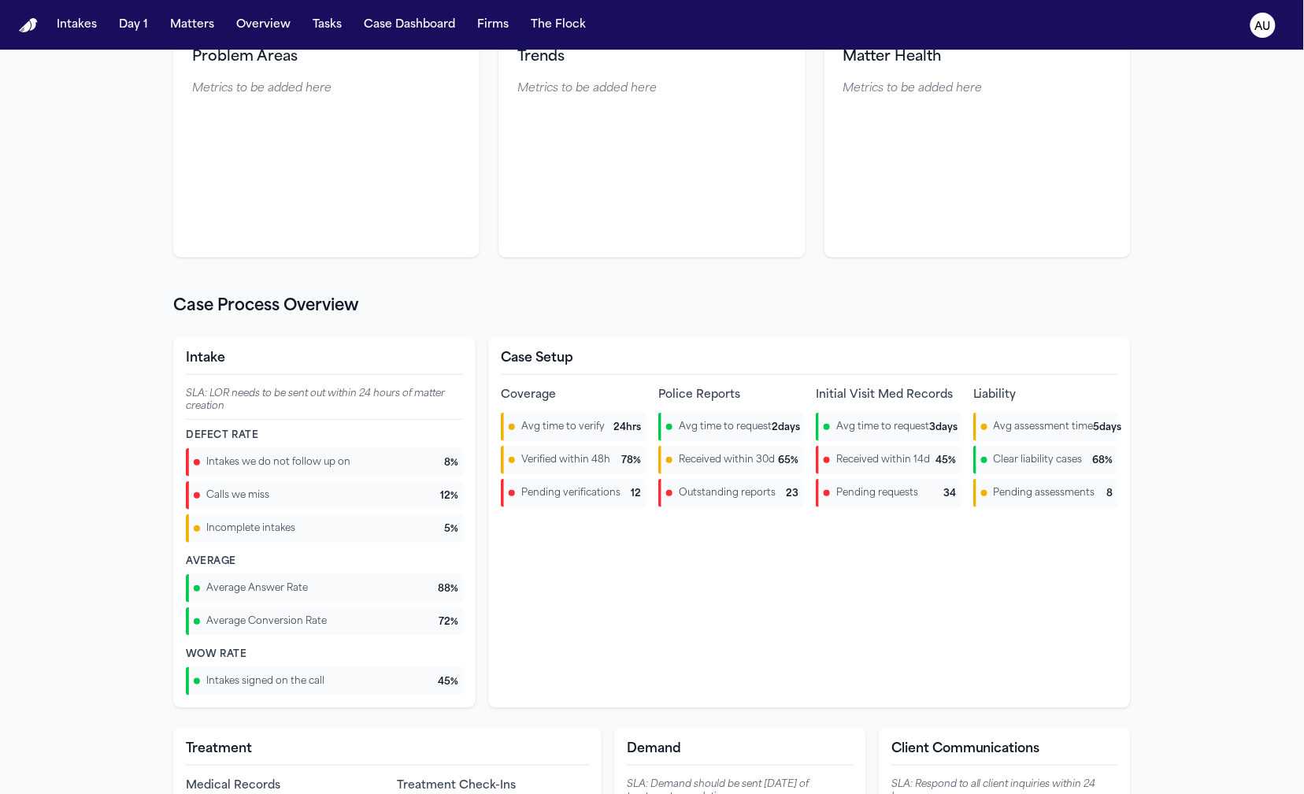
click at [318, 452] on div "Intakes we do not follow up on 8 %" at bounding box center [324, 462] width 277 height 28
click at [310, 497] on div "Calls we miss" at bounding box center [317, 495] width 246 height 13
click at [309, 496] on div "Calls we miss" at bounding box center [317, 495] width 246 height 13
click at [306, 464] on span "Intakes we do not follow up on" at bounding box center [278, 462] width 144 height 13
click at [319, 590] on div "Average Answer Rate" at bounding box center [316, 588] width 244 height 13
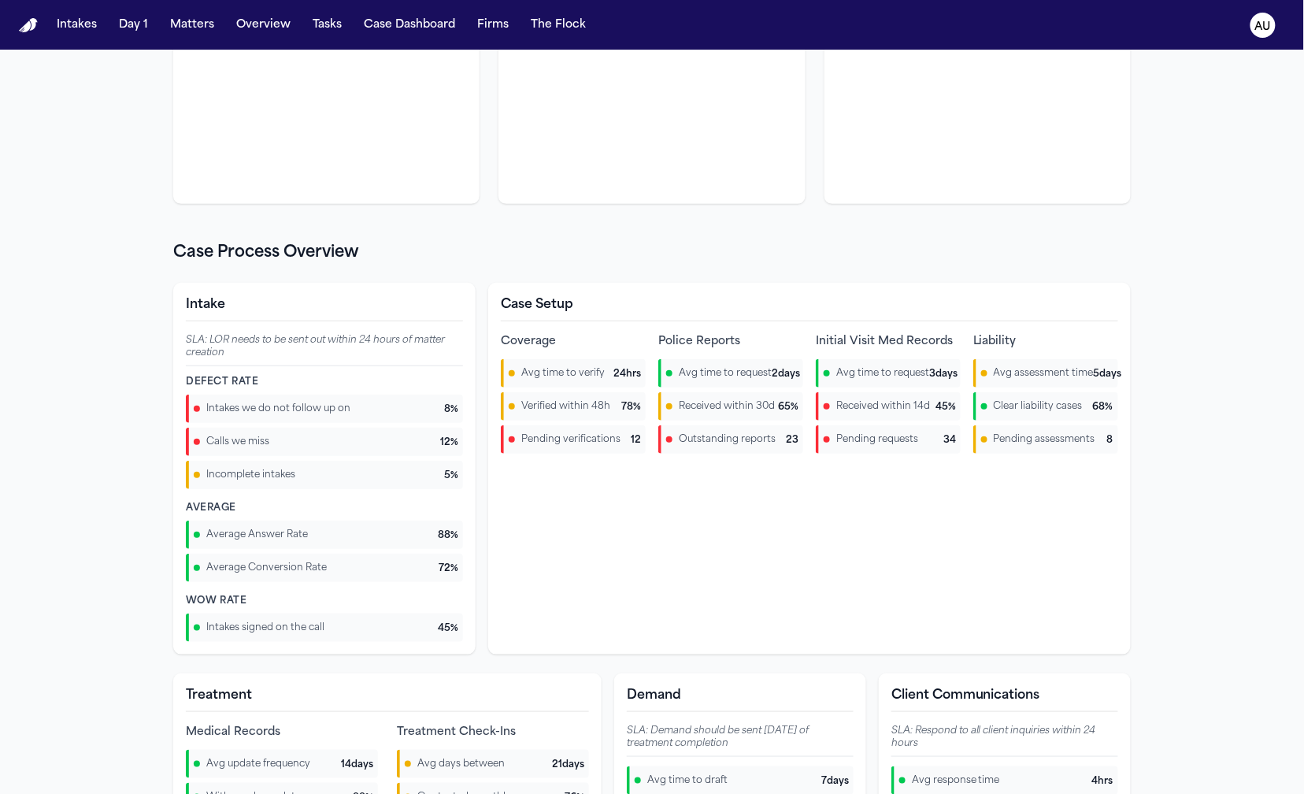
scroll to position [286, 0]
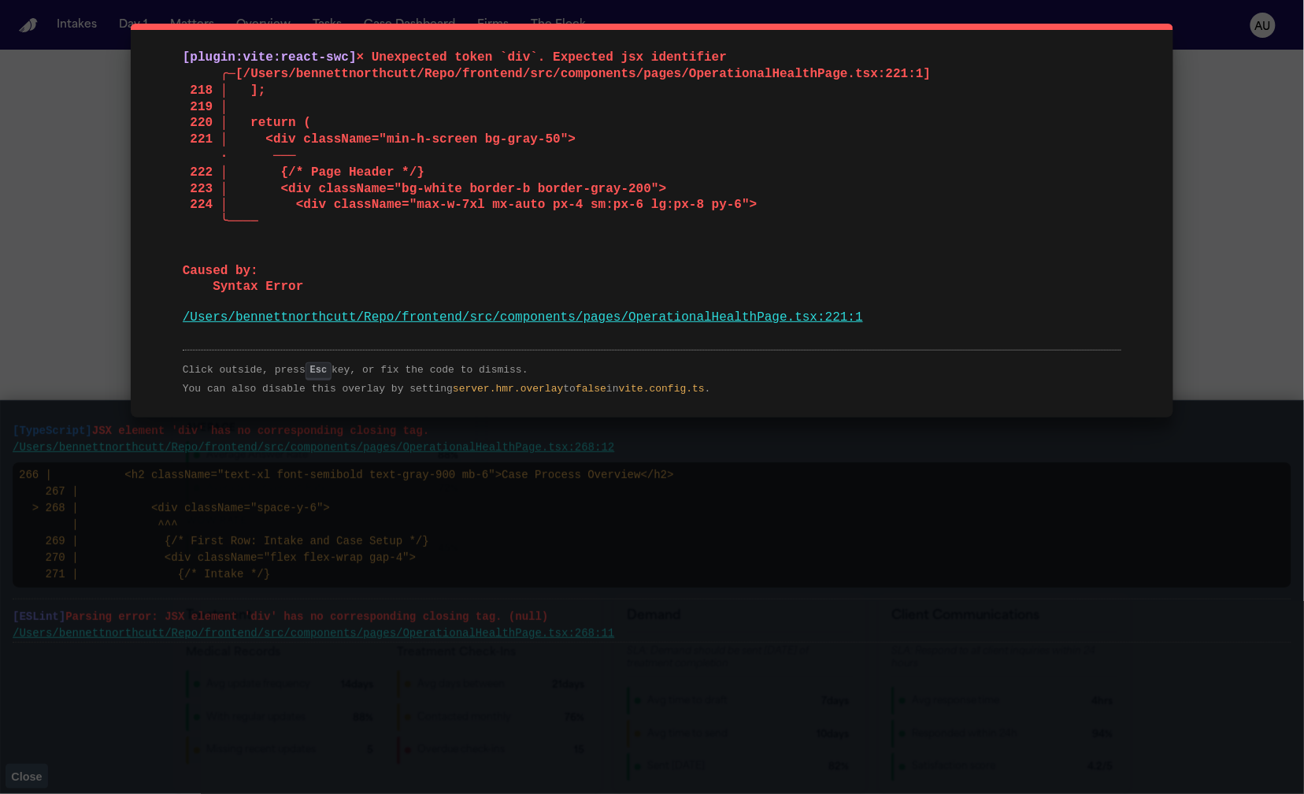
click at [1134, 487] on div "[plugin:vite:react-swc] × Unexpected token `div`. Expected jsx identifier ╭─[/U…" at bounding box center [652, 397] width 1304 height 794
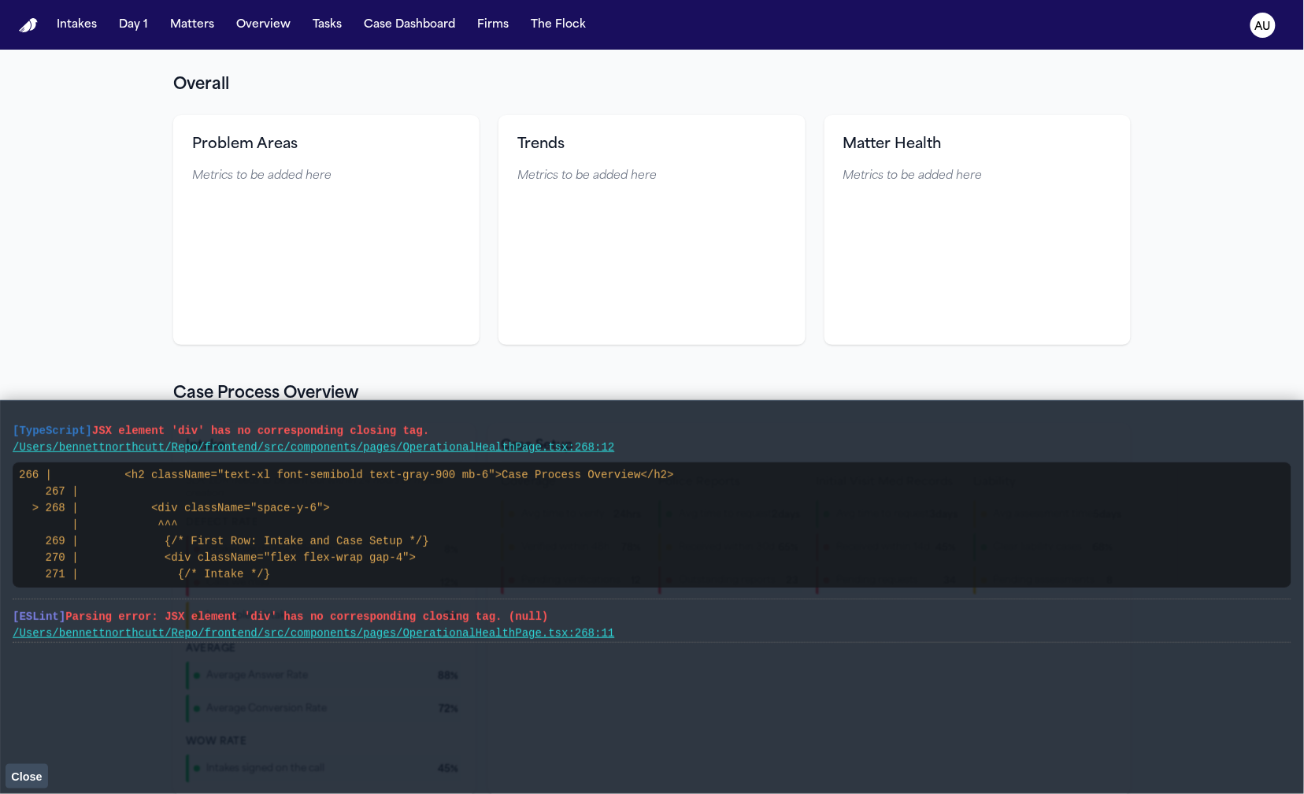
scroll to position [364, 0]
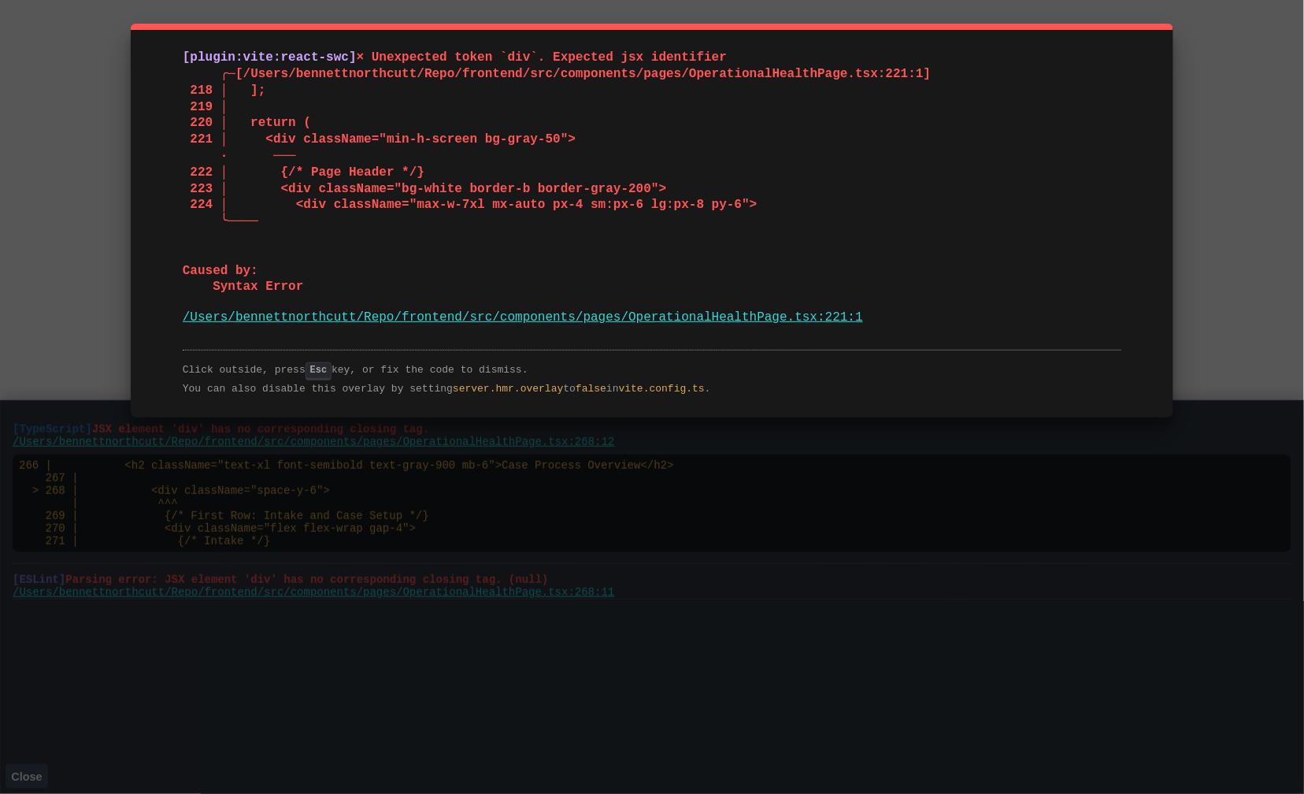
click at [66, 241] on div "[plugin:vite:react-swc] × Unexpected token `div`. Expected jsx identifier ╭─[/U…" at bounding box center [652, 397] width 1304 height 794
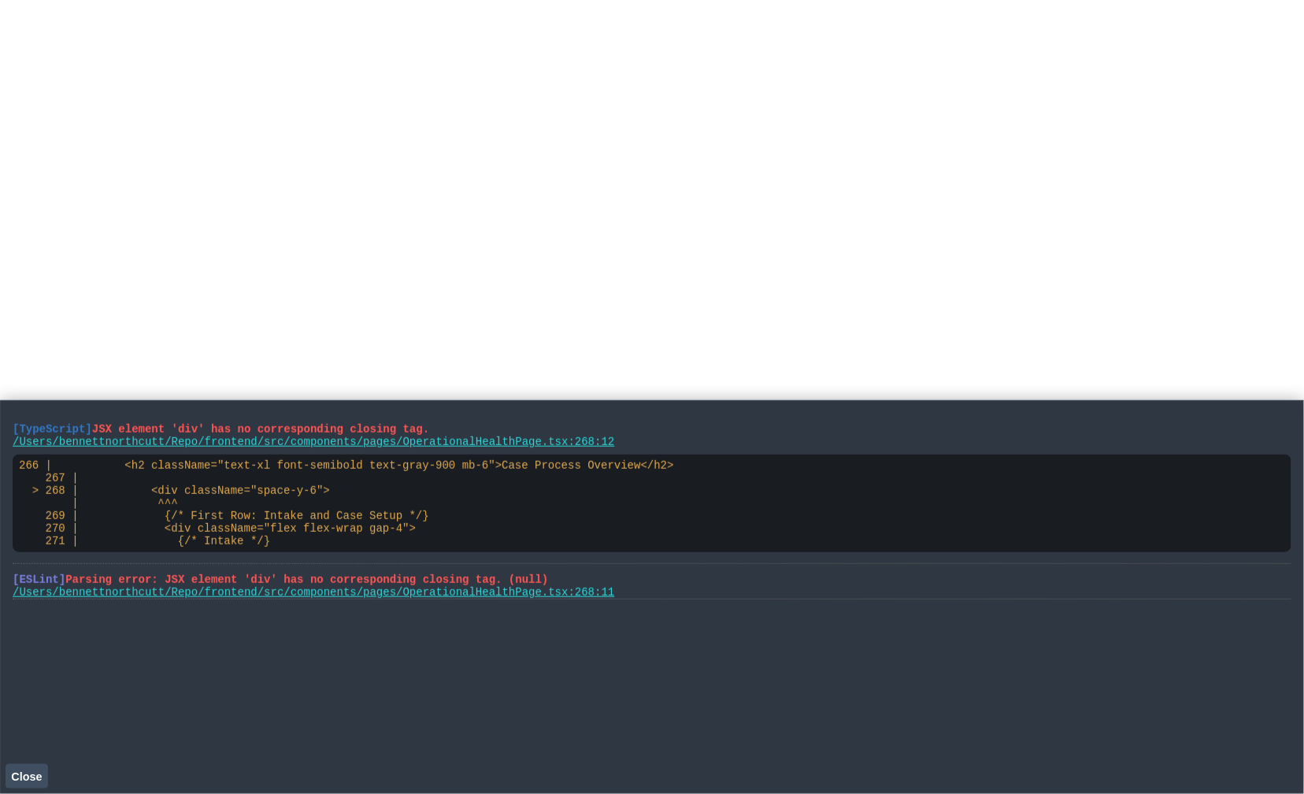
drag, startPoint x: 673, startPoint y: 622, endPoint x: 20, endPoint y: 408, distance: 686.9
click at [20, 408] on main "[TypeScript] JSX element 'div' has no corresponding closing tag. /Users/bennett…" at bounding box center [652, 597] width 1304 height 394
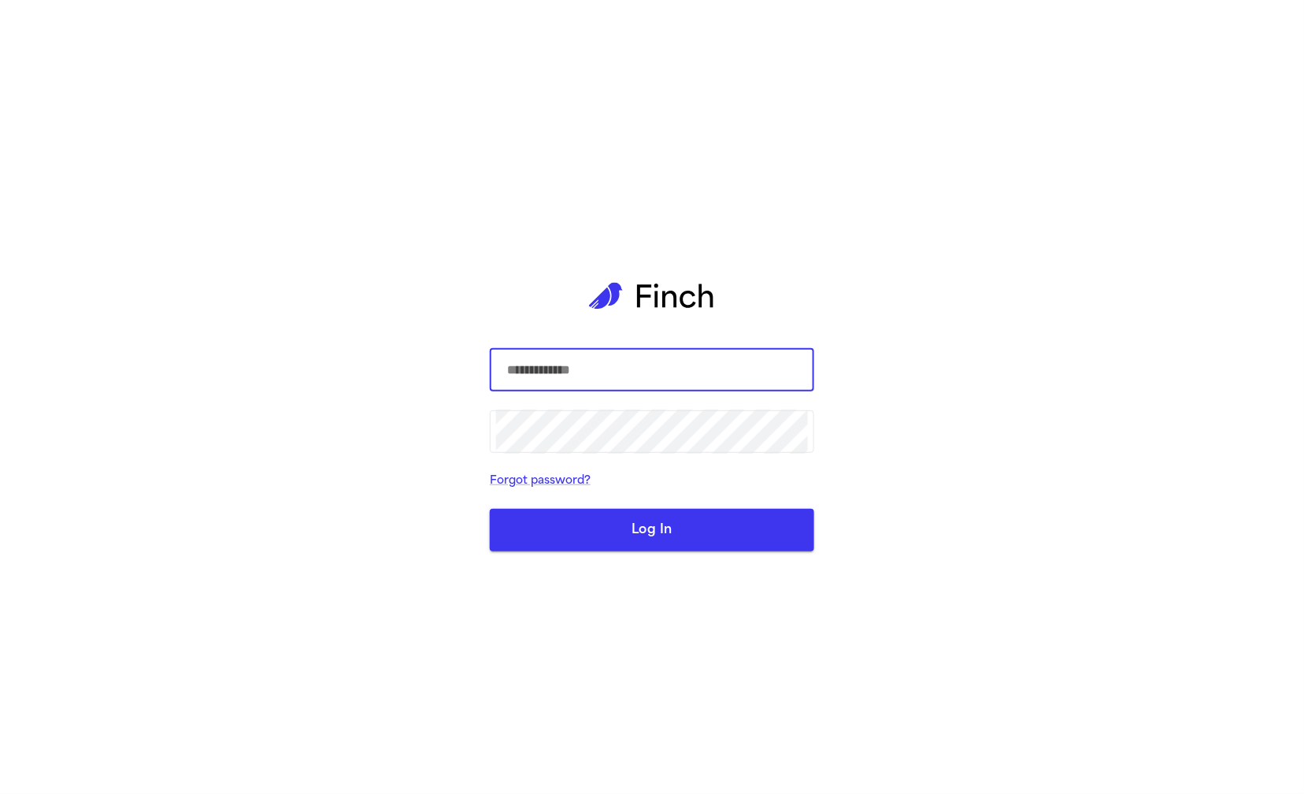
type input "**********"
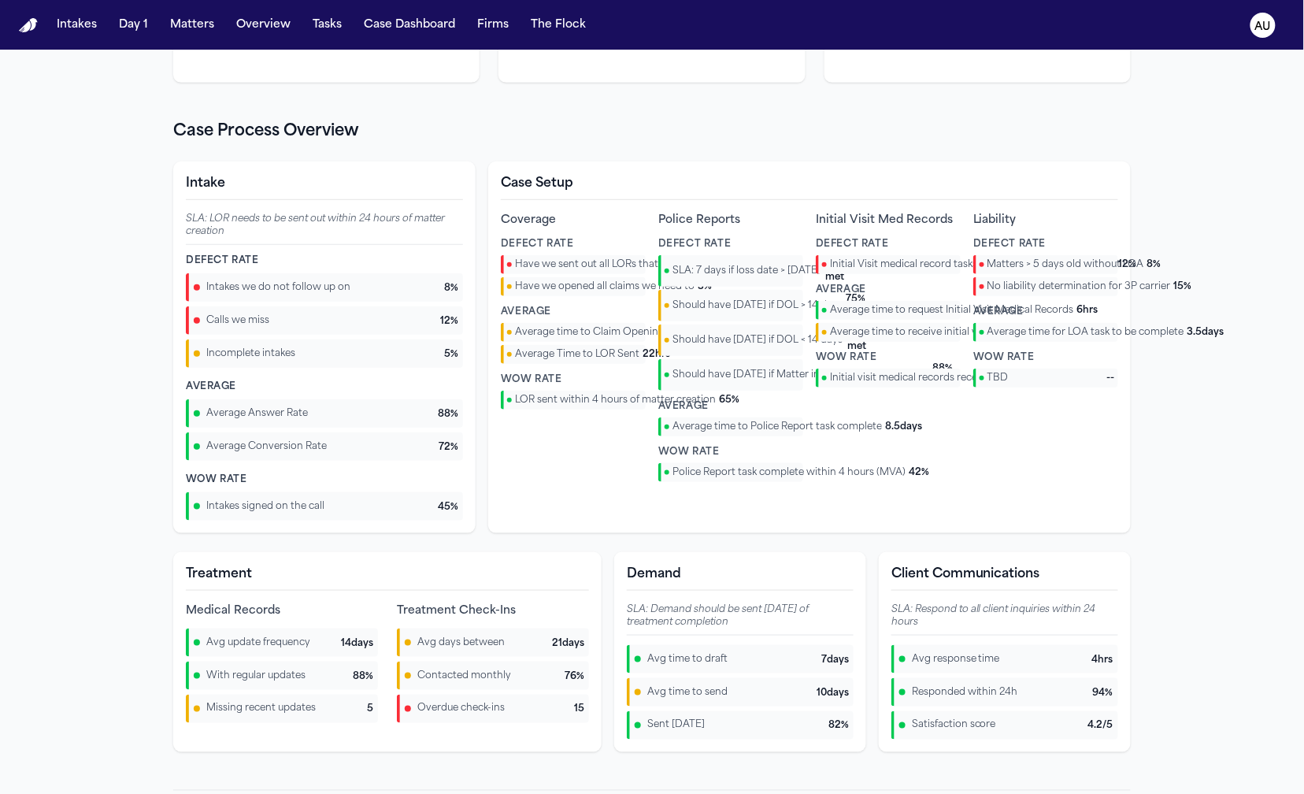
scroll to position [316, 0]
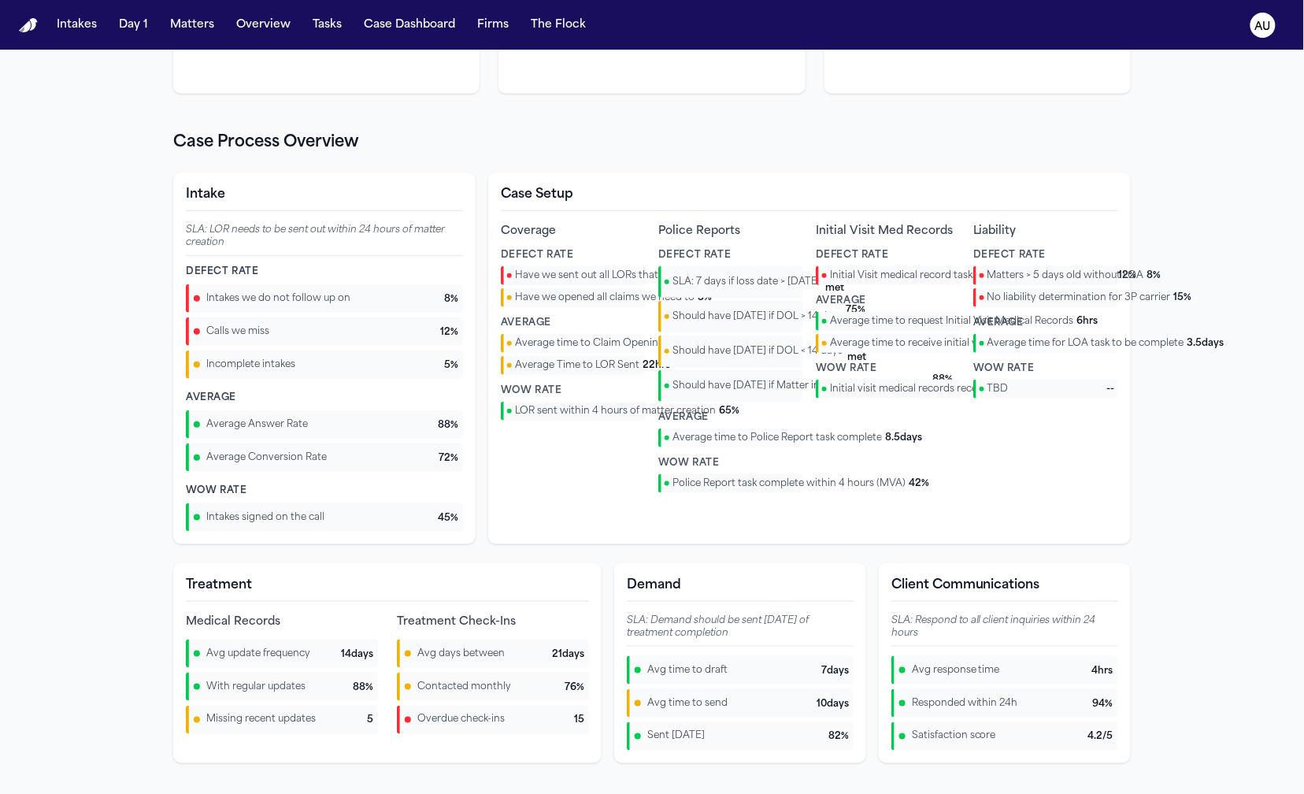
drag, startPoint x: 718, startPoint y: 388, endPoint x: 689, endPoint y: 342, distance: 54.2
click at [718, 388] on span "Should have [DATE] if Matter in [GEOGRAPHIC_DATA]" at bounding box center [800, 385] width 257 height 13
click at [689, 342] on div "Should have within 14 days if DOL < 14 days 68 % met" at bounding box center [730, 350] width 145 height 31
click at [687, 324] on div "Should have within 10 days if DOL > 14 days 75 % met" at bounding box center [730, 316] width 145 height 31
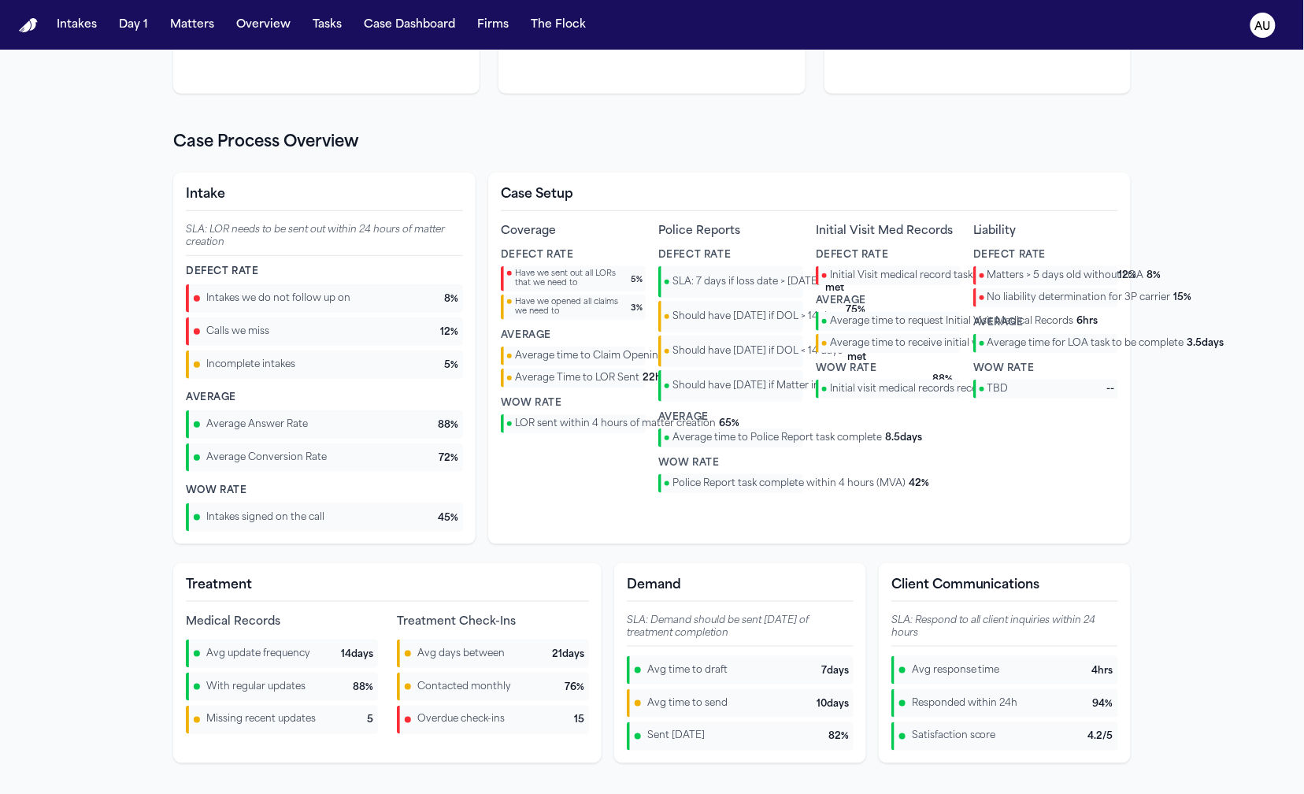
click at [965, 354] on div "Coverage Defect Rate Have we sent out all LORs that we need to 5 % Have we open…" at bounding box center [809, 358] width 617 height 269
click at [979, 346] on div at bounding box center [981, 343] width 5 height 5
click at [883, 328] on span "Average time to request Initial Visit Medical Records" at bounding box center [952, 321] width 244 height 13
click at [816, 314] on div "Average time to request Initial Visit Medical Records 6 hrs" at bounding box center [888, 321] width 145 height 19
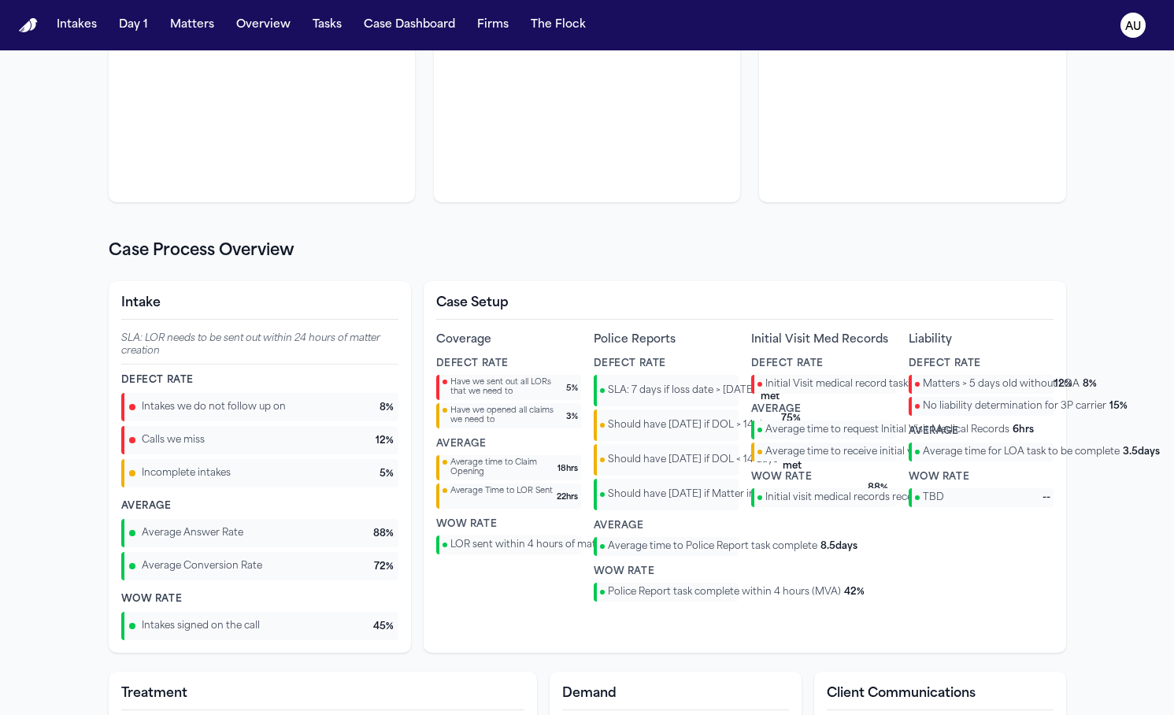
scroll to position [255, 0]
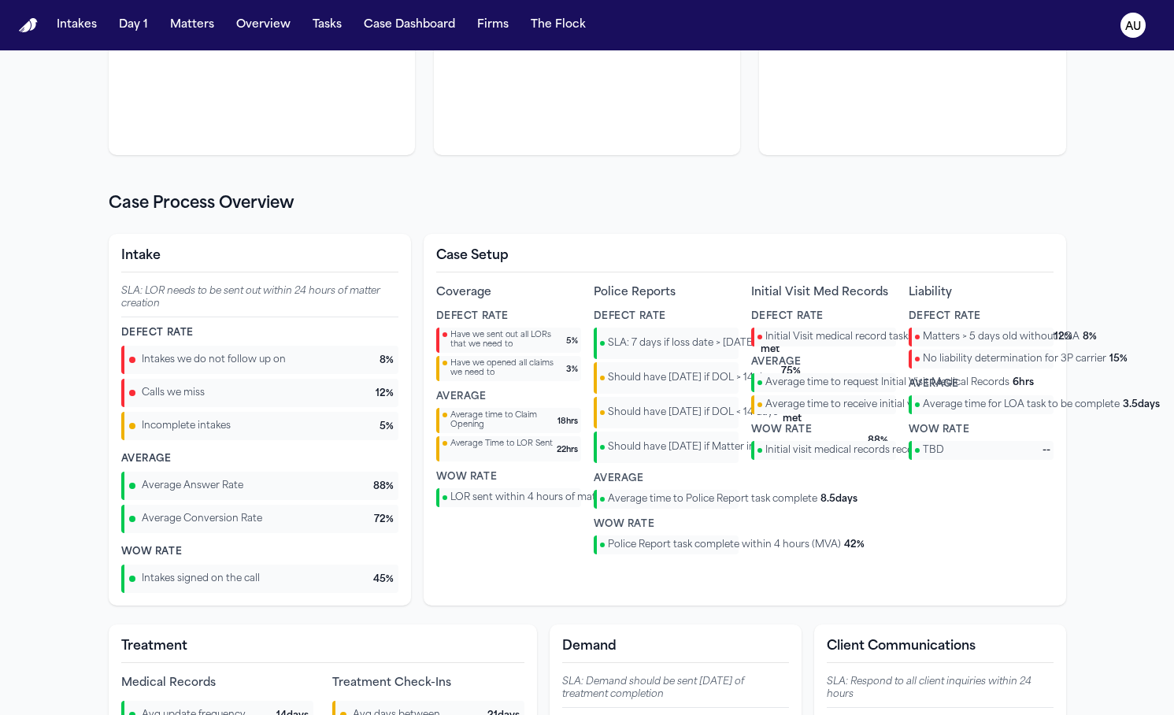
click at [413, 222] on section "Case Process Overview Intake SLA: LOR needs to be sent out within 24 hours of m…" at bounding box center [587, 508] width 957 height 631
click at [760, 235] on div "Case Setup Coverage Defect Rate Have we sent out all LORs that we need to 5 % H…" at bounding box center [745, 420] width 642 height 372
click at [683, 219] on section "Case Process Overview Intake SLA: LOR needs to be sent out within 24 hours of m…" at bounding box center [587, 508] width 957 height 631
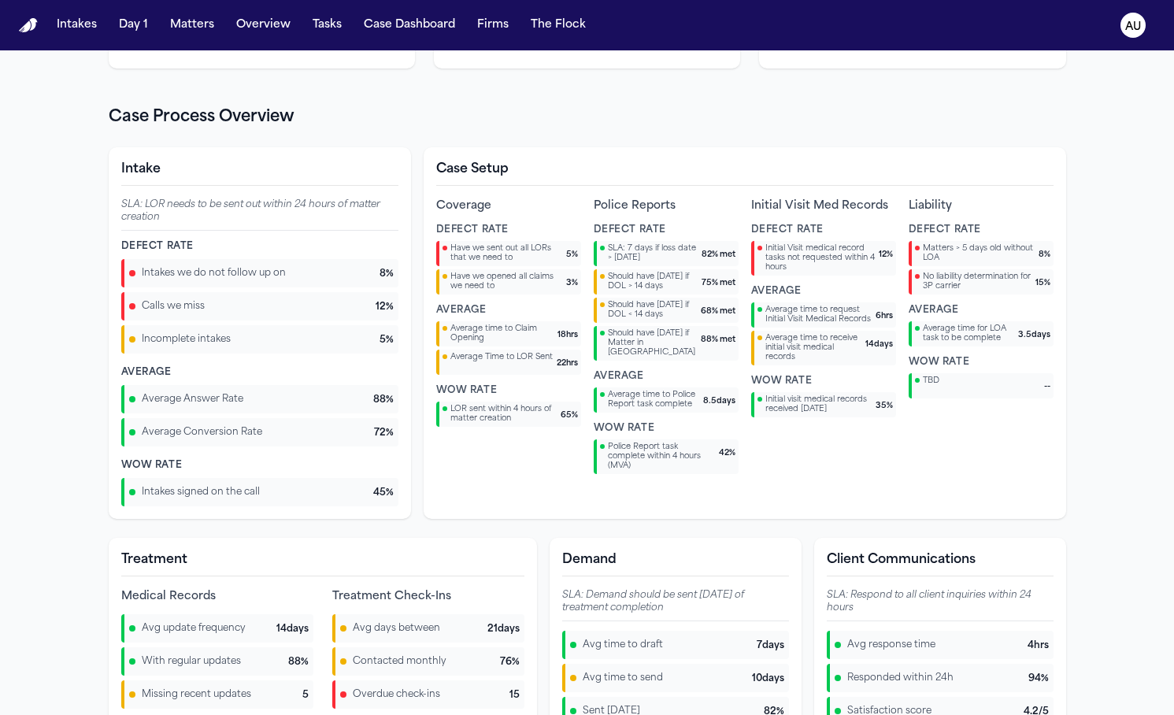
scroll to position [352, 0]
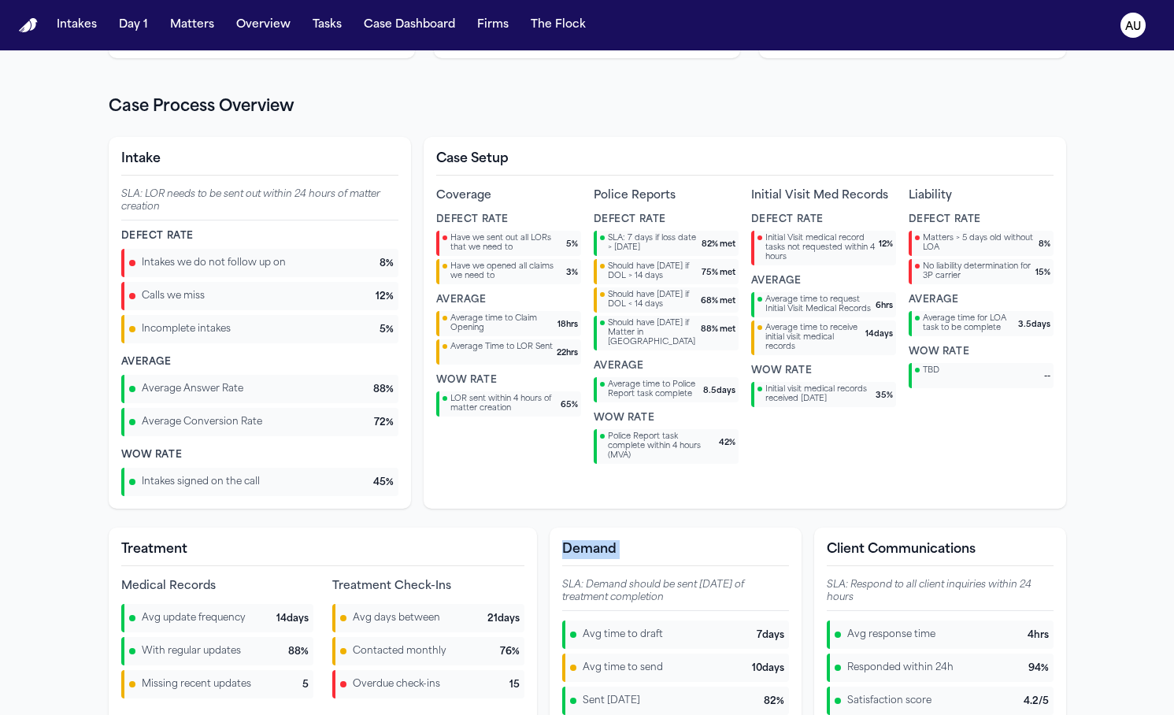
click at [801, 521] on div "Intake SLA: LOR needs to be sent out within 24 hours of matter creation Defect …" at bounding box center [587, 432] width 957 height 590
click at [797, 513] on div "Intake SLA: LOR needs to be sent out within 24 hours of matter creation Defect …" at bounding box center [587, 432] width 957 height 590
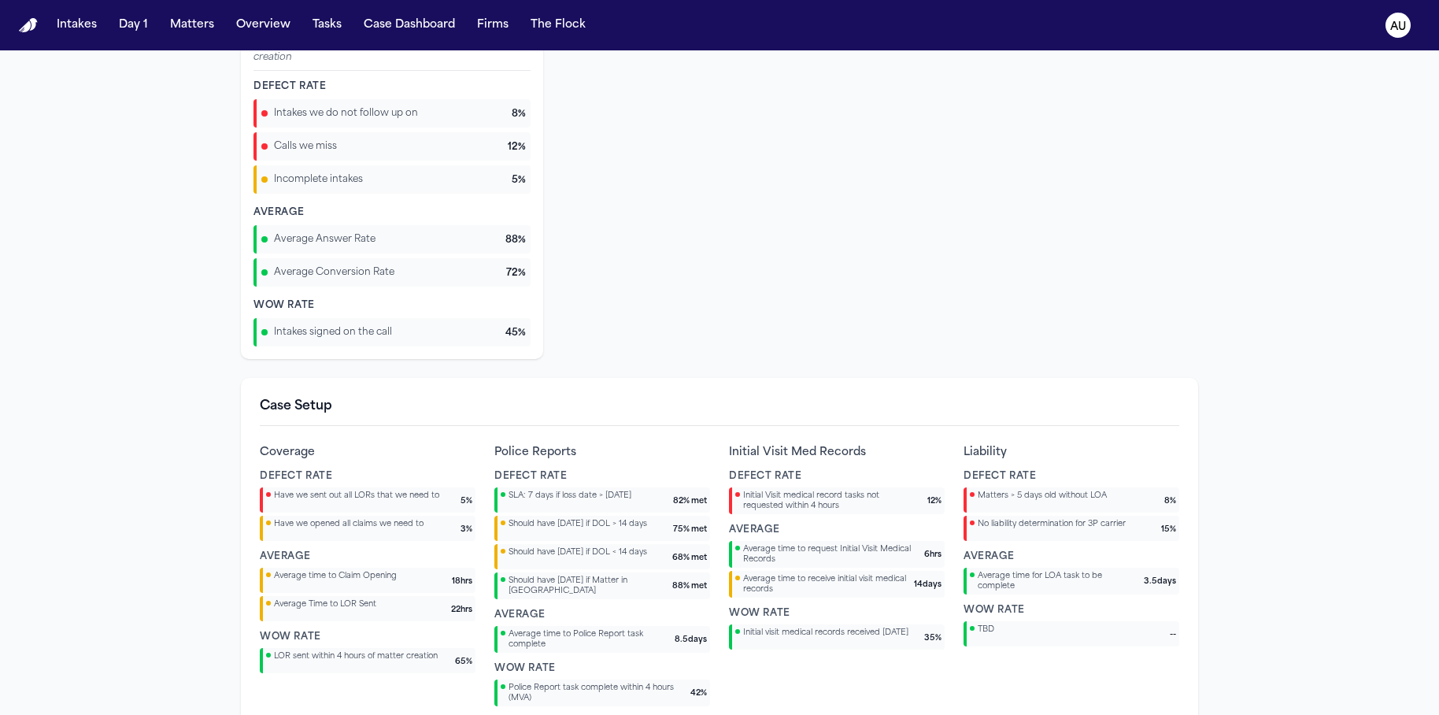
scroll to position [512, 0]
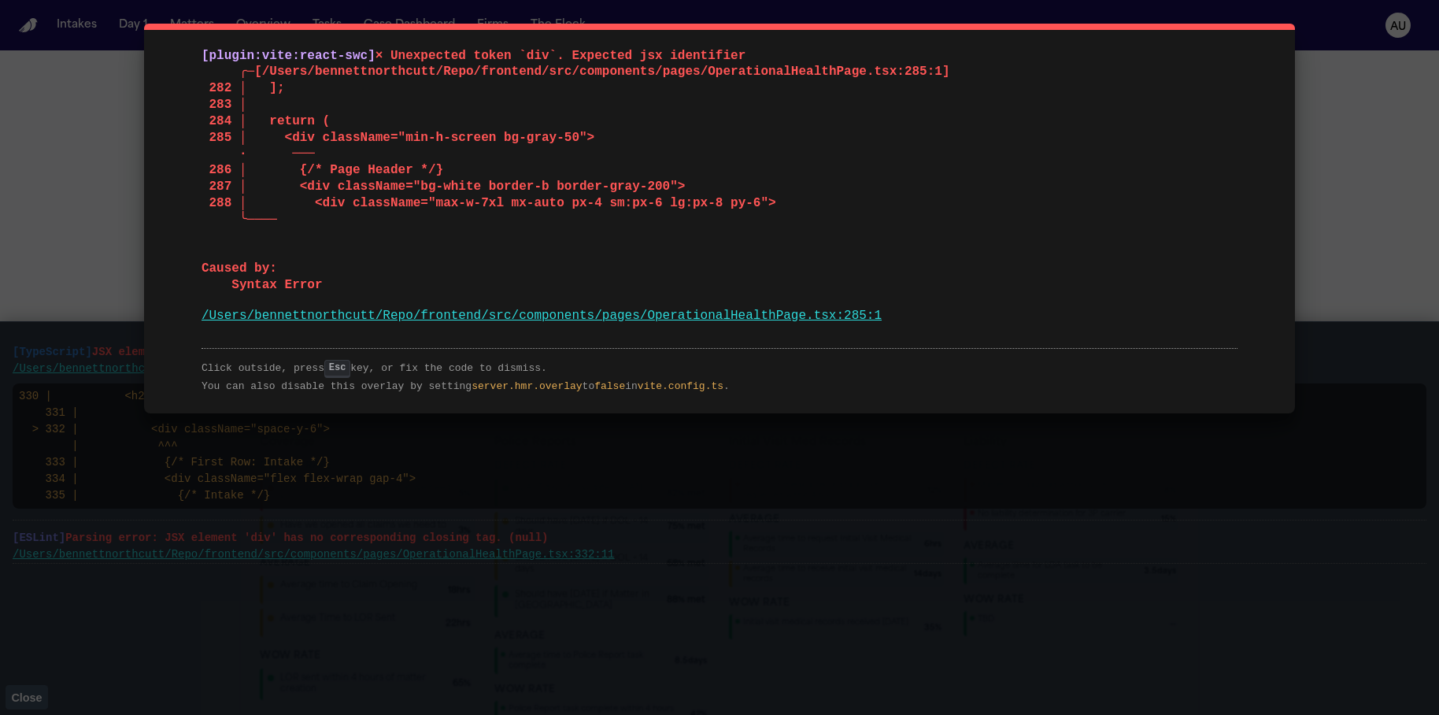
drag, startPoint x: 868, startPoint y: 405, endPoint x: 904, endPoint y: 325, distance: 87.0
click at [904, 325] on div "[plugin:vite:react-swc] × Unexpected token `div`. Expected jsx identifier ╭─[/U…" at bounding box center [719, 219] width 1151 height 390
